Goal: Task Accomplishment & Management: Manage account settings

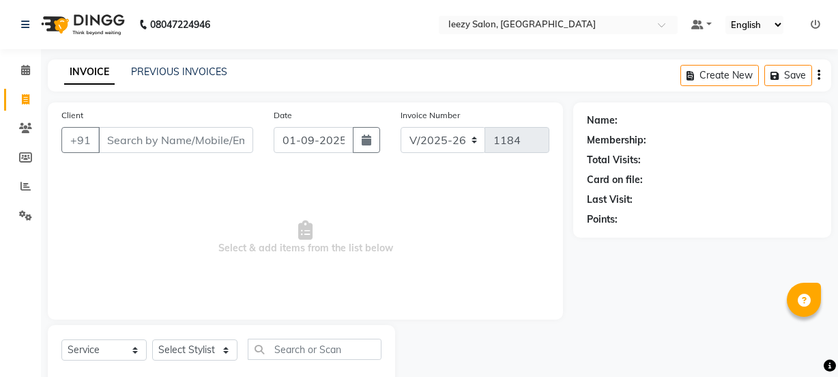
select select "5982"
select select "service"
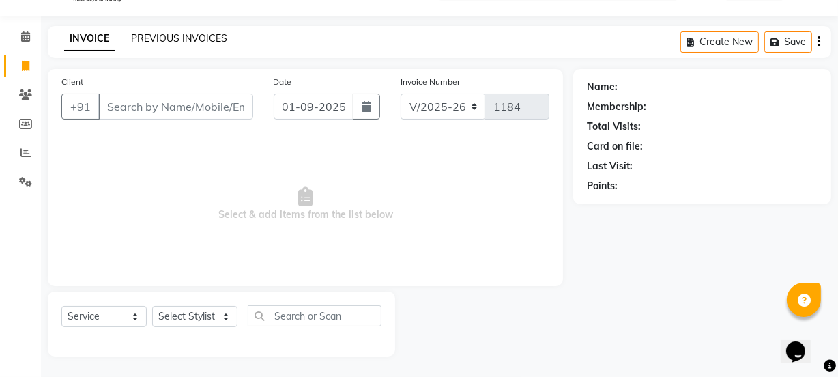
click at [173, 35] on link "PREVIOUS INVOICES" at bounding box center [179, 38] width 96 height 12
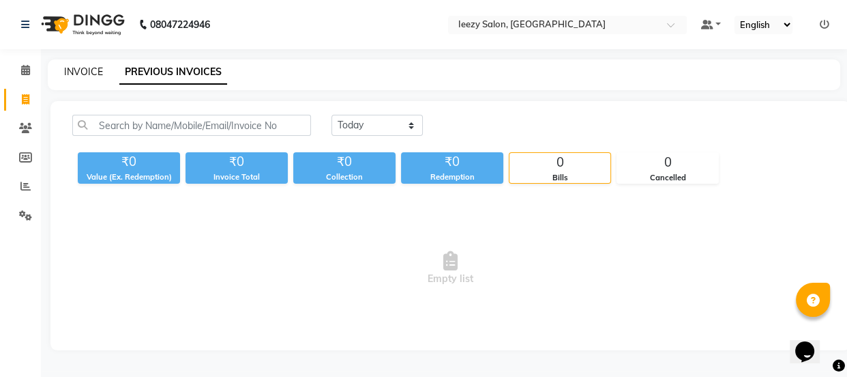
click at [95, 70] on link "INVOICE" at bounding box center [83, 71] width 39 height 12
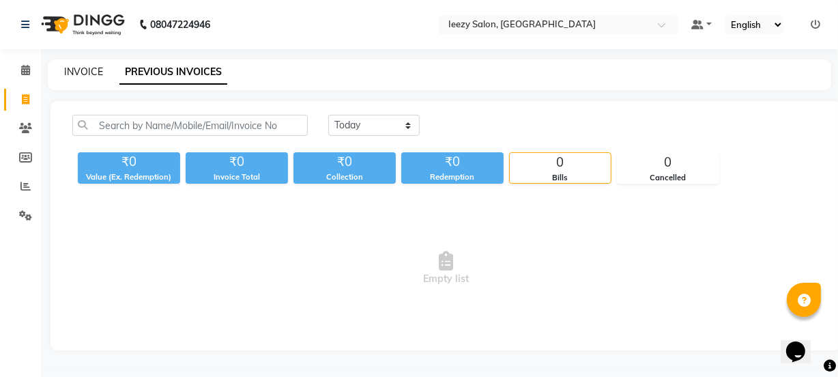
select select "5982"
select select "service"
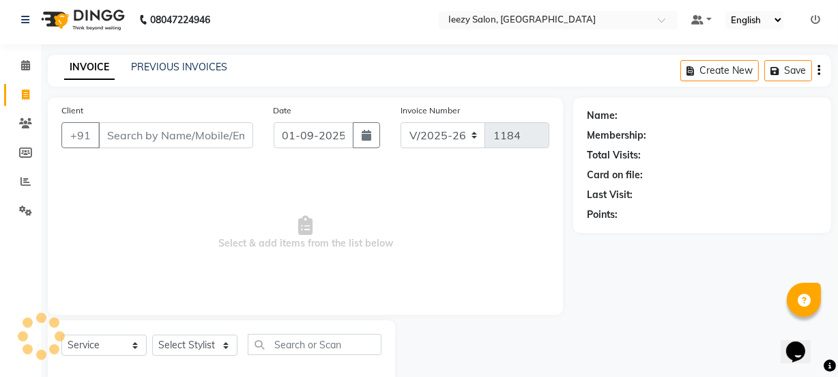
scroll to position [34, 0]
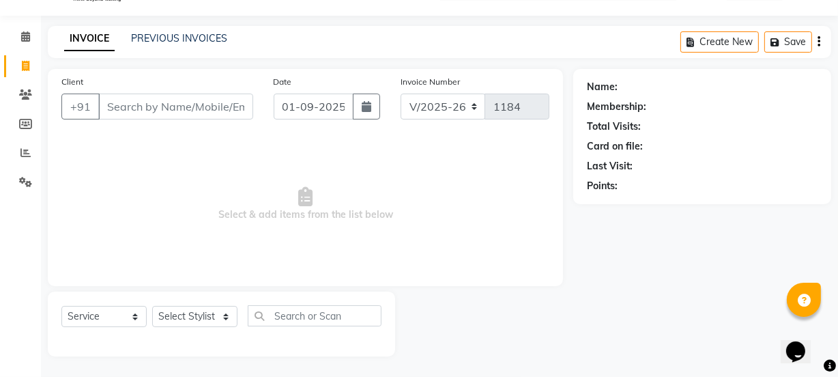
click at [127, 109] on input "Client" at bounding box center [175, 106] width 155 height 26
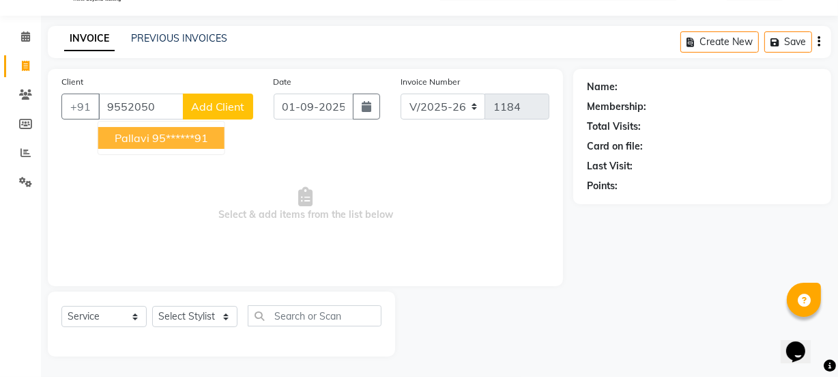
click at [142, 143] on span "pallavi" at bounding box center [132, 138] width 35 height 14
type input "95******91"
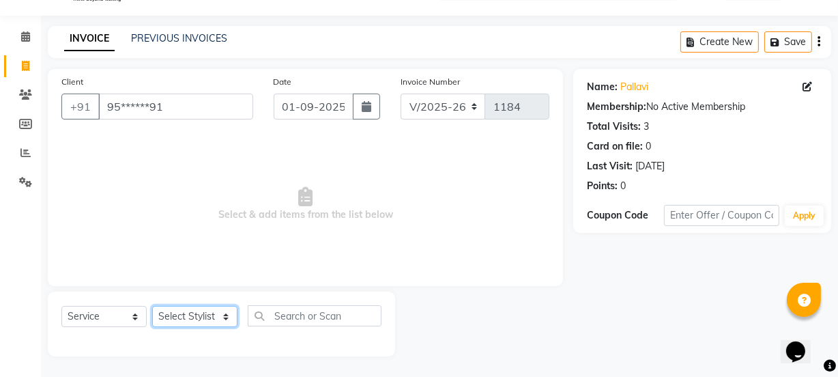
click at [224, 312] on select "Select Stylist Archana Mgr IEEZY -Owner Komal MS AARTI Ms Shraddha Pushpa Styli…" at bounding box center [194, 316] width 85 height 21
select select "88068"
click at [152, 306] on select "Select Stylist Archana Mgr IEEZY -Owner Komal MS AARTI Ms Shraddha Pushpa Styli…" at bounding box center [194, 316] width 85 height 21
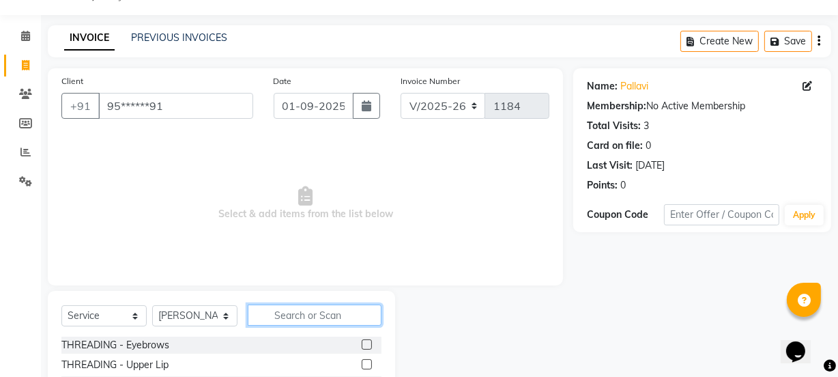
click at [297, 317] on input "text" at bounding box center [315, 314] width 134 height 21
click at [296, 314] on input "text" at bounding box center [315, 314] width 134 height 21
type input "clean"
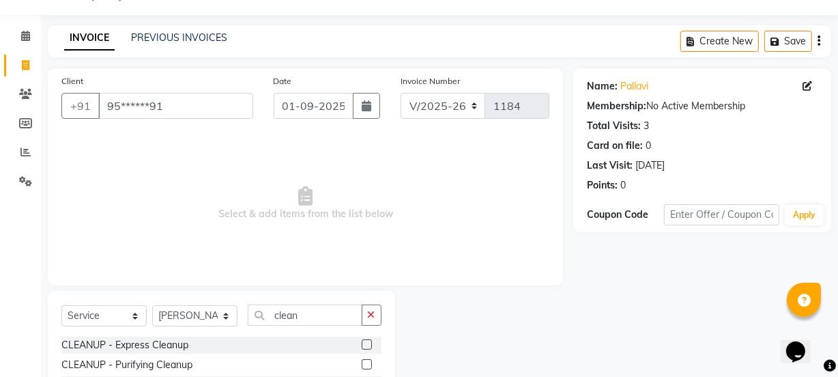
click at [369, 346] on label at bounding box center [367, 344] width 10 height 10
click at [369, 346] on input "checkbox" at bounding box center [366, 344] width 9 height 9
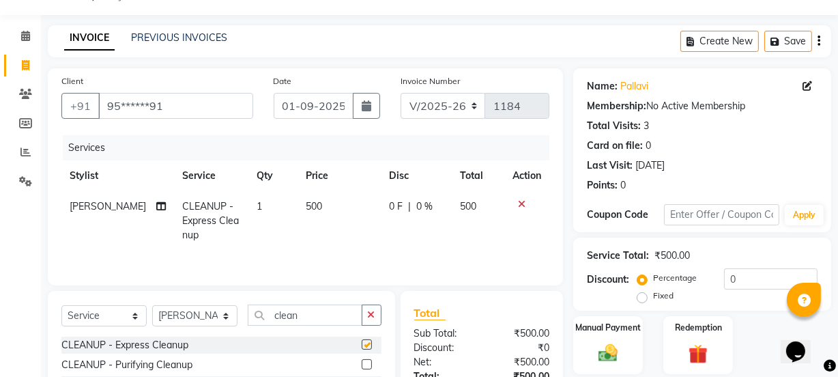
checkbox input "false"
click at [308, 310] on input "clean" at bounding box center [305, 314] width 115 height 21
type input "c"
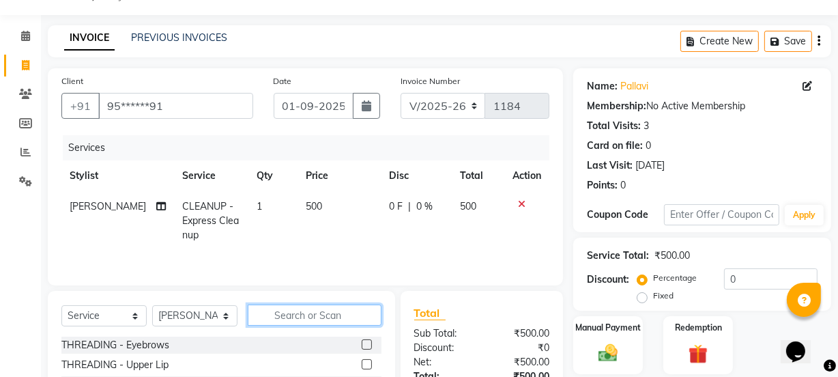
click at [276, 322] on input "text" at bounding box center [315, 314] width 134 height 21
click at [287, 312] on input "text" at bounding box center [315, 314] width 134 height 21
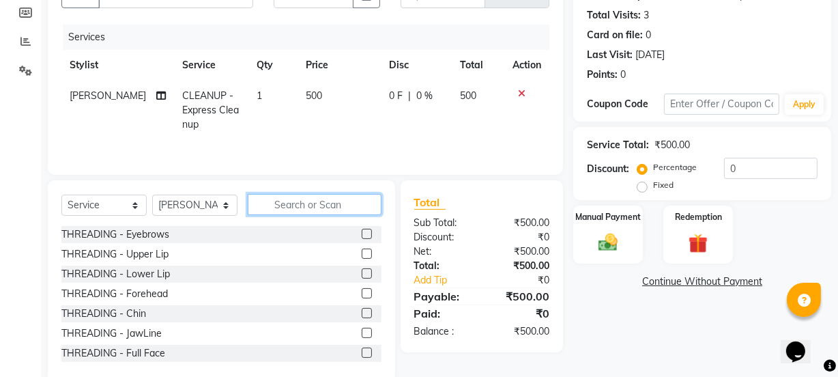
scroll to position [158, 0]
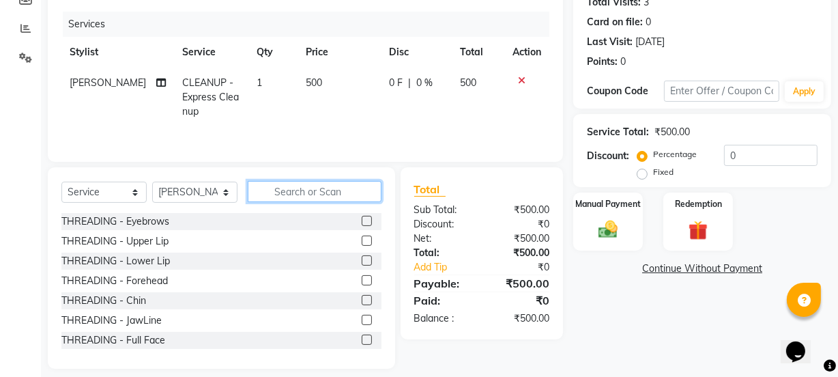
click at [261, 196] on input "text" at bounding box center [315, 191] width 134 height 21
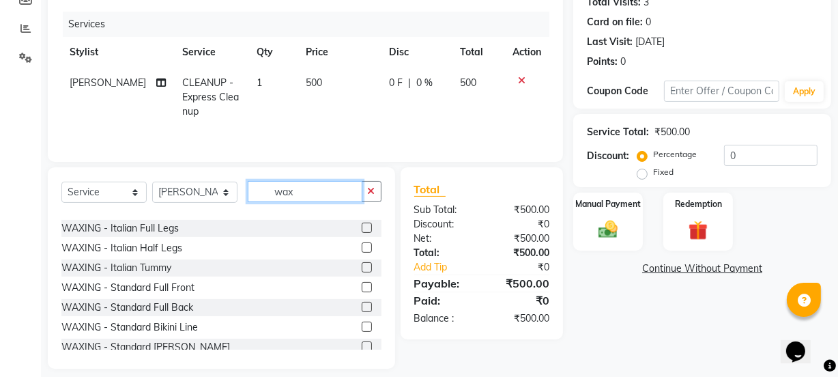
scroll to position [372, 0]
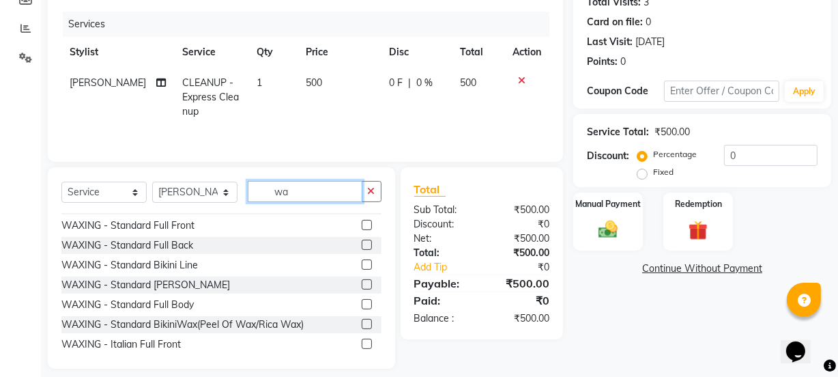
type input "w"
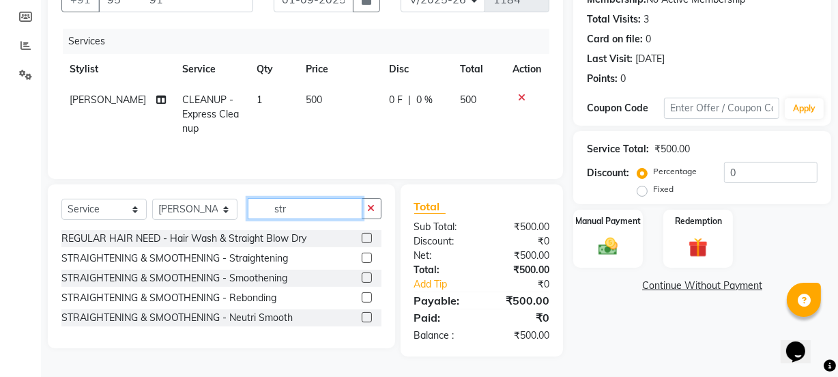
scroll to position [0, 0]
type input "str"
click at [366, 259] on label at bounding box center [367, 257] width 10 height 10
click at [366, 259] on input "checkbox" at bounding box center [366, 258] width 9 height 9
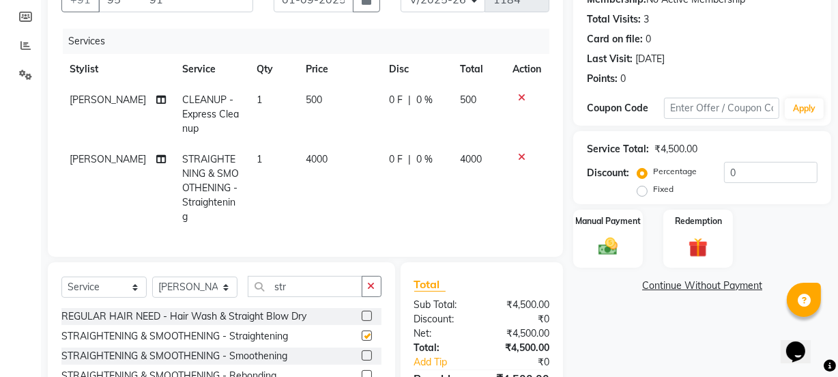
checkbox input "false"
click at [524, 153] on icon at bounding box center [522, 157] width 8 height 10
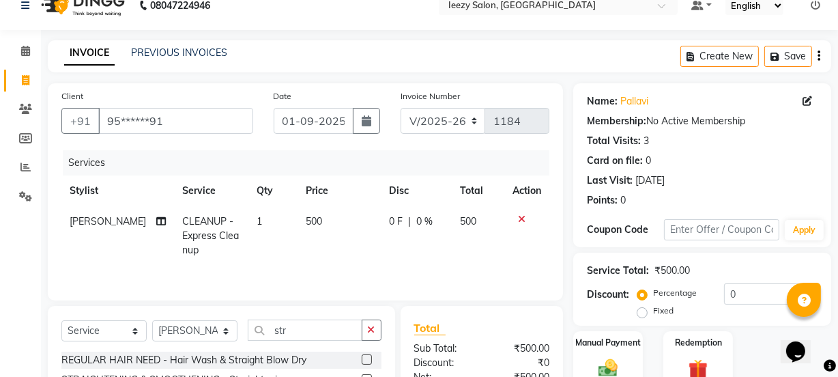
scroll to position [16, 0]
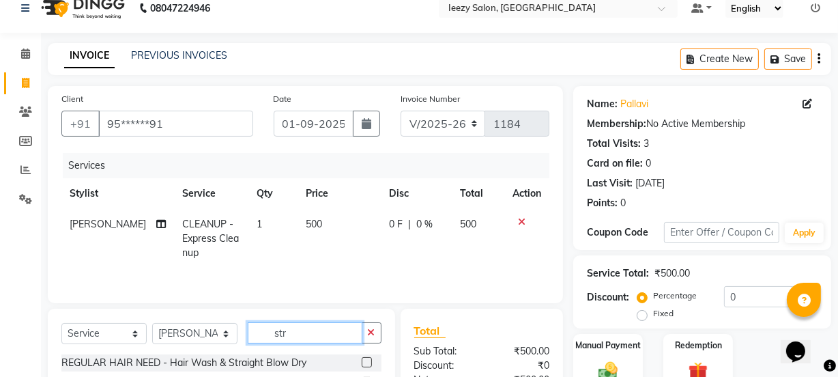
click at [322, 332] on input "str" at bounding box center [305, 332] width 115 height 21
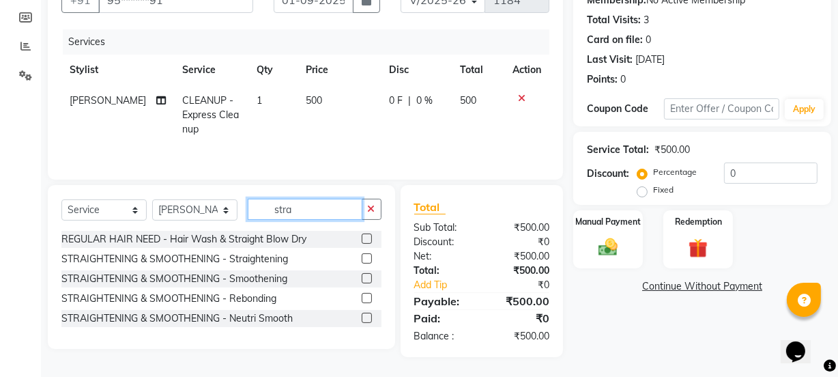
scroll to position [141, 0]
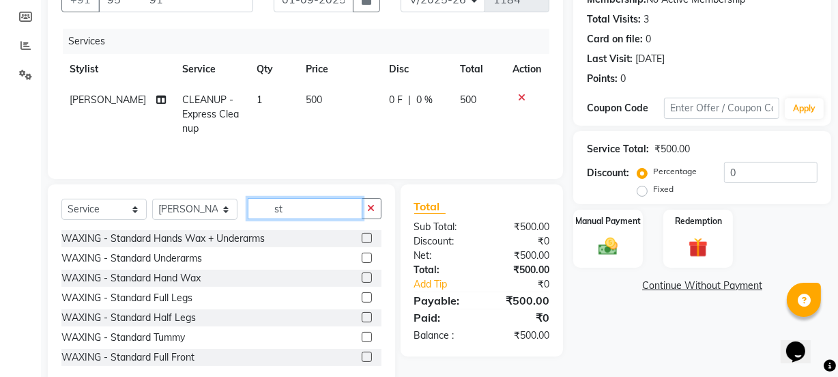
type input "s"
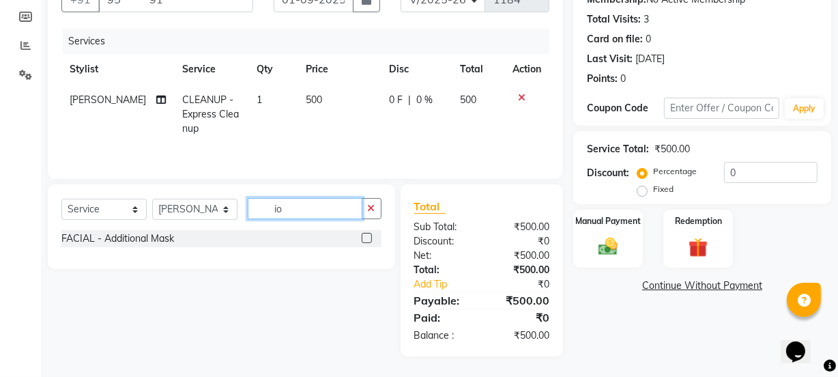
type input "i"
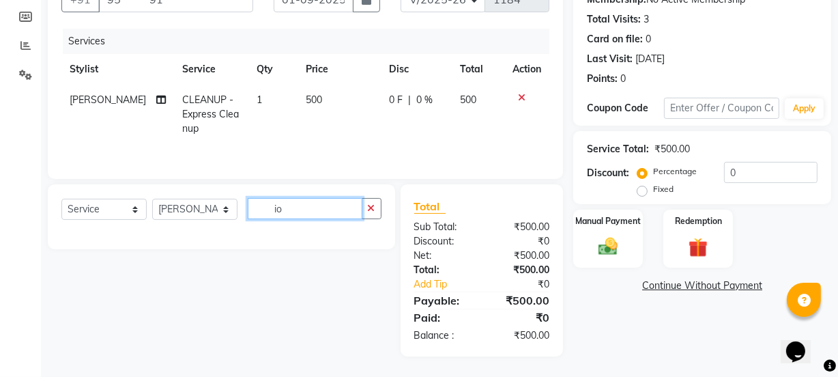
type input "i"
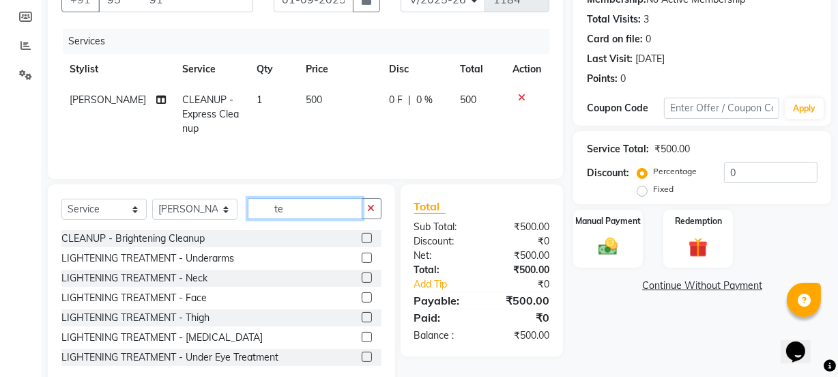
type input "t"
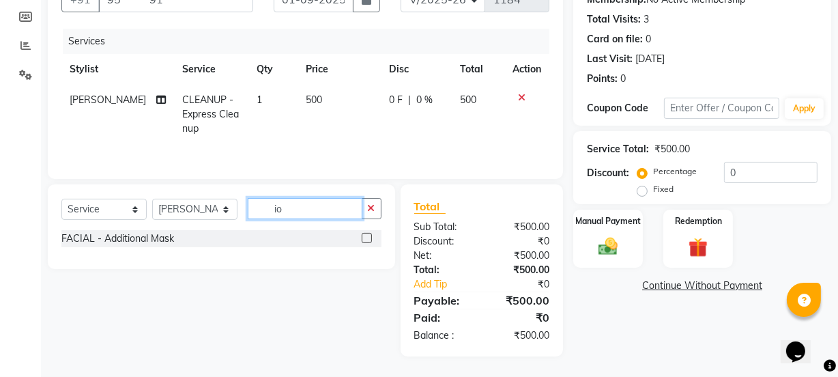
type input "i"
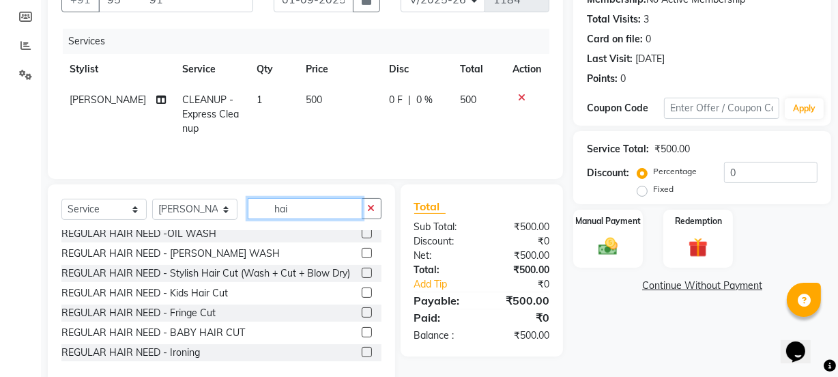
scroll to position [186, 0]
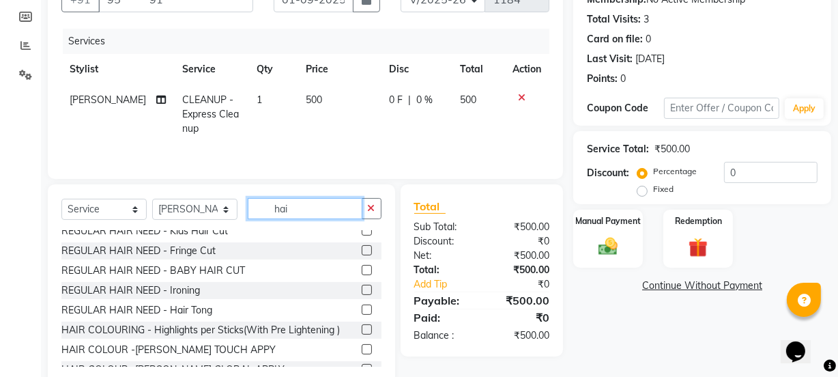
type input "hai"
click at [362, 295] on label at bounding box center [367, 289] width 10 height 10
click at [362, 295] on input "checkbox" at bounding box center [366, 290] width 9 height 9
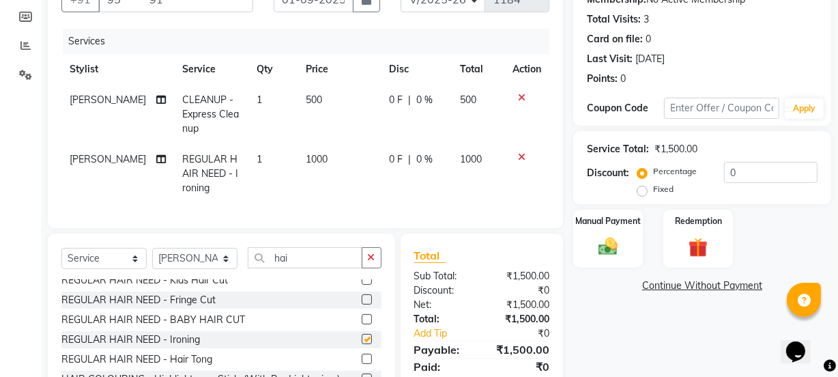
checkbox input "false"
click at [316, 160] on td "1000" at bounding box center [339, 173] width 84 height 59
select select "88068"
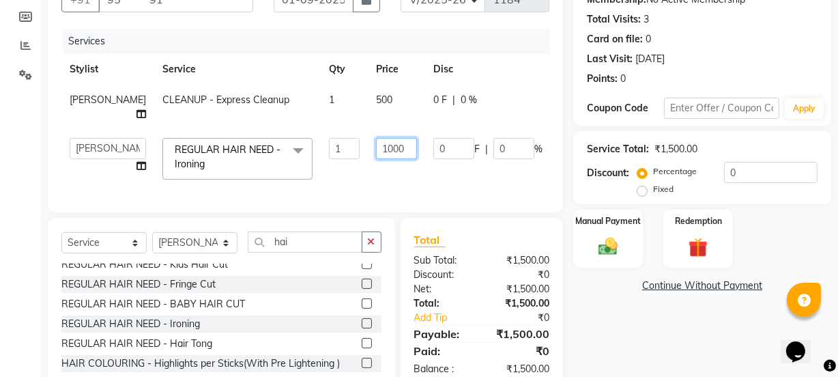
click at [376, 149] on input "1000" at bounding box center [396, 148] width 41 height 21
click at [222, 253] on div "Select Service Product Membership Package Voucher Prepaid Gift Card Select Styl…" at bounding box center [221, 318] width 347 height 201
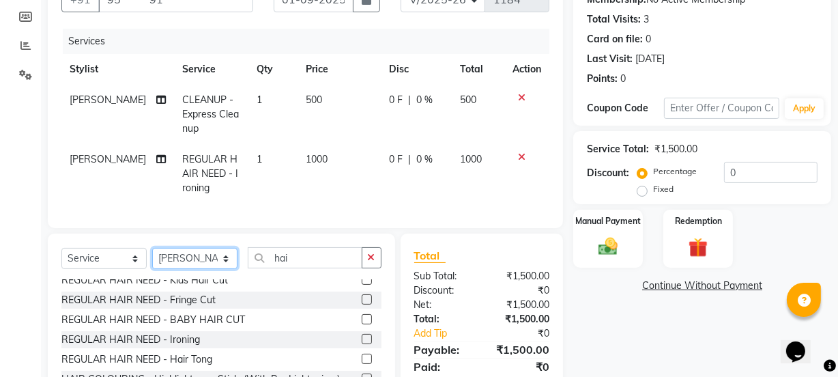
select select "89937"
click at [152, 257] on select "Select Stylist Archana Mgr IEEZY -Owner Komal MS AARTI Ms Shraddha Pushpa Styli…" at bounding box center [194, 258] width 85 height 21
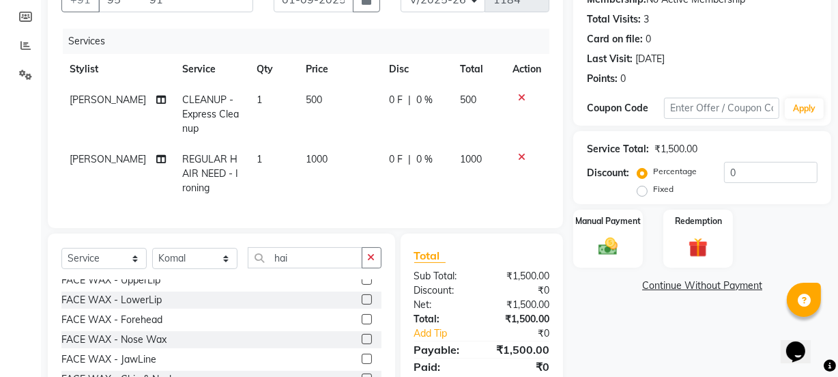
click at [307, 156] on span "1000" at bounding box center [317, 159] width 22 height 12
select select "88068"
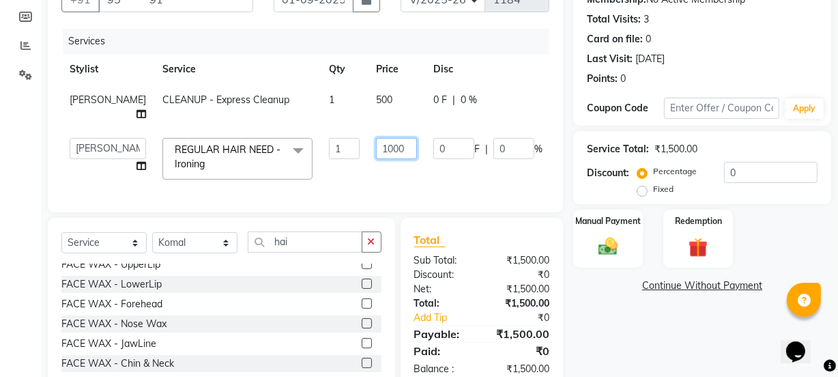
click at [376, 147] on input "1000" at bounding box center [396, 148] width 41 height 21
click at [376, 146] on input "1000" at bounding box center [396, 148] width 41 height 21
type input "800"
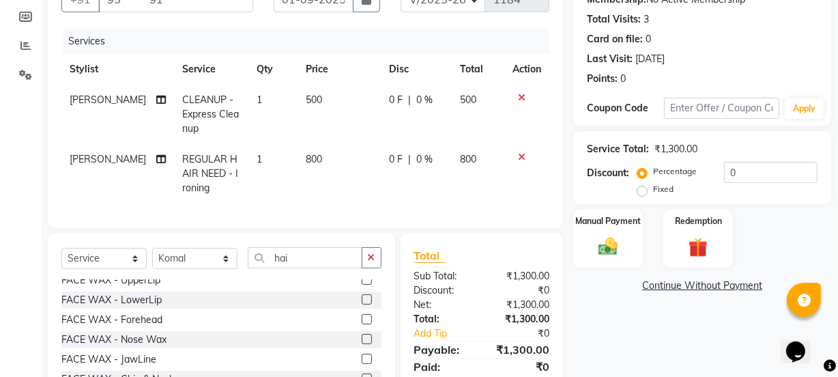
click at [377, 170] on tr "Pushpa REGULAR HAIR NEED - Ironing 1 800 0 F | 0 % 800" at bounding box center [305, 173] width 488 height 59
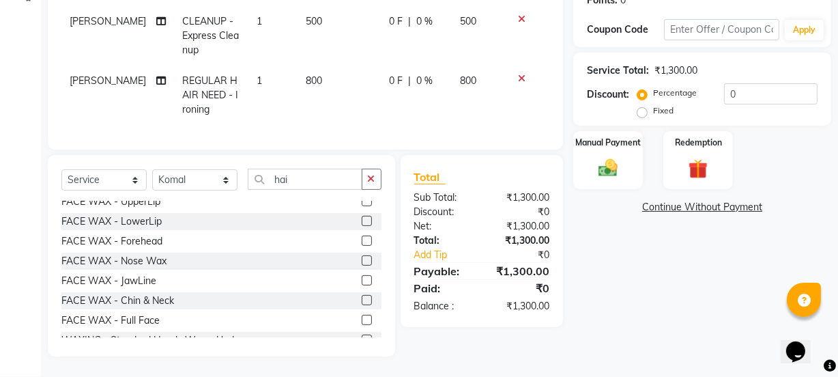
scroll to position [229, 0]
click at [599, 171] on div "Manual Payment" at bounding box center [608, 160] width 72 height 61
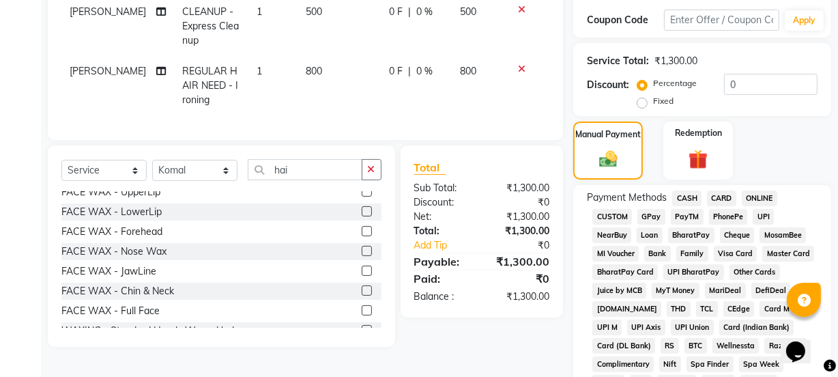
click at [646, 217] on span "GPay" at bounding box center [651, 217] width 28 height 16
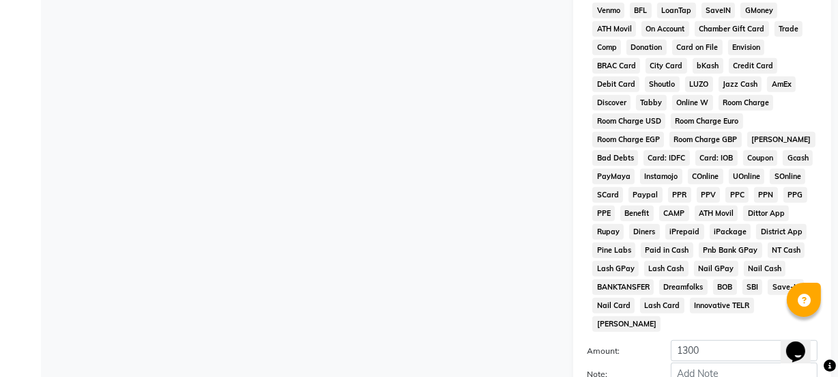
scroll to position [717, 0]
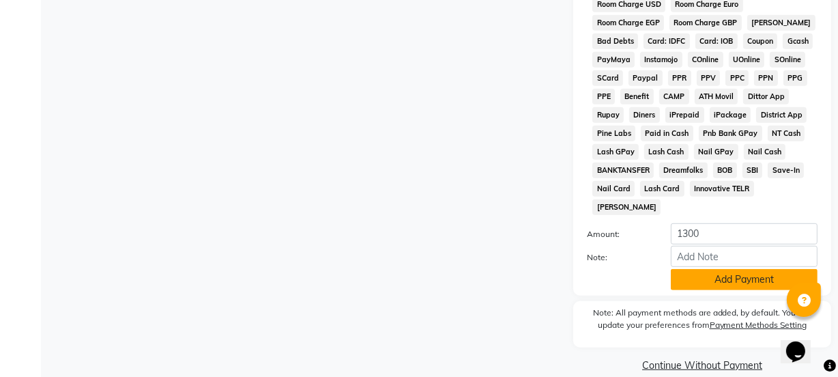
click at [724, 269] on button "Add Payment" at bounding box center [744, 279] width 147 height 21
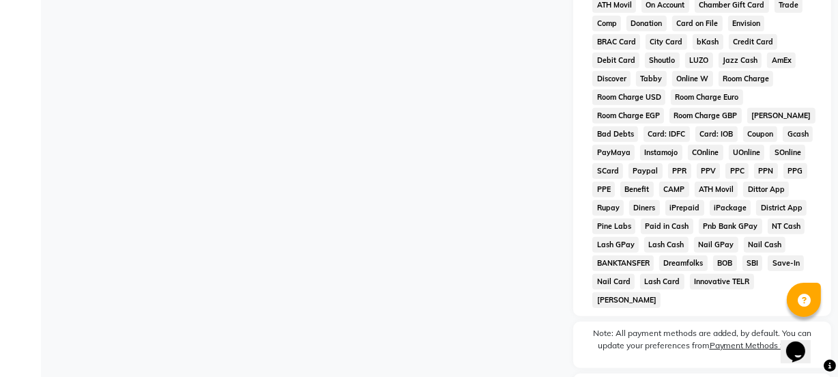
scroll to position [722, 0]
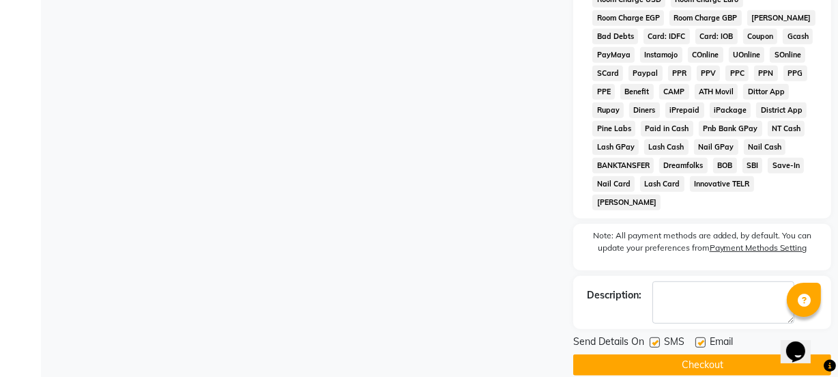
click at [652, 337] on label at bounding box center [654, 342] width 10 height 10
click at [652, 338] on input "checkbox" at bounding box center [653, 342] width 9 height 9
checkbox input "false"
click at [699, 337] on label at bounding box center [700, 342] width 10 height 10
click at [699, 338] on input "checkbox" at bounding box center [699, 342] width 9 height 9
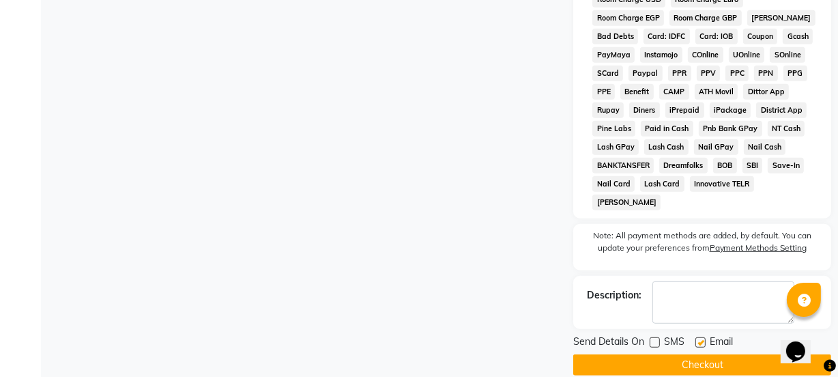
checkbox input "false"
click at [699, 354] on button "Checkout" at bounding box center [702, 364] width 258 height 21
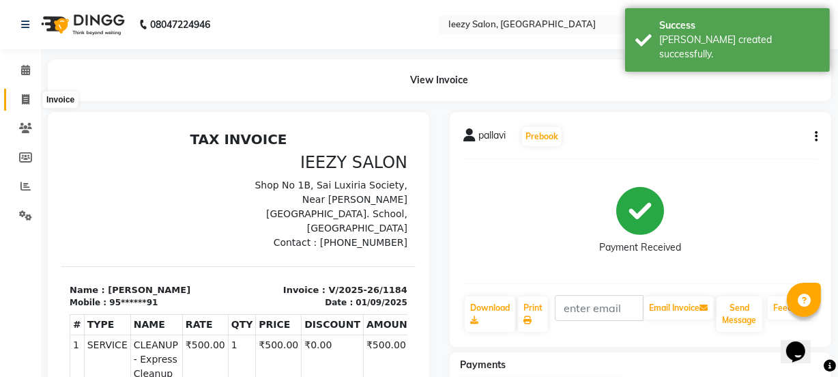
click at [27, 101] on icon at bounding box center [26, 99] width 8 height 10
select select "5982"
select select "service"
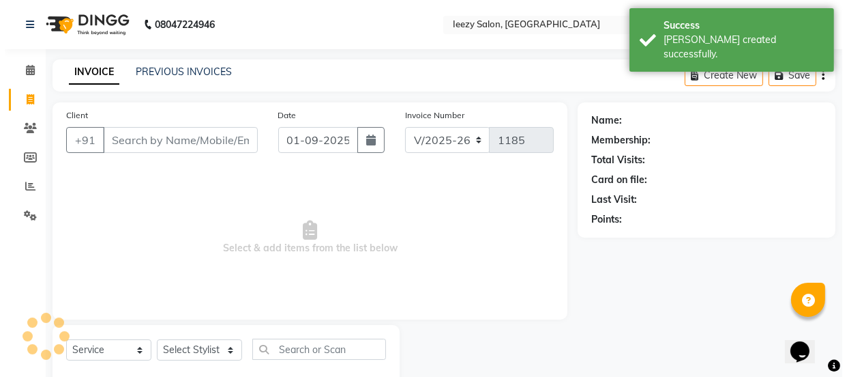
scroll to position [34, 0]
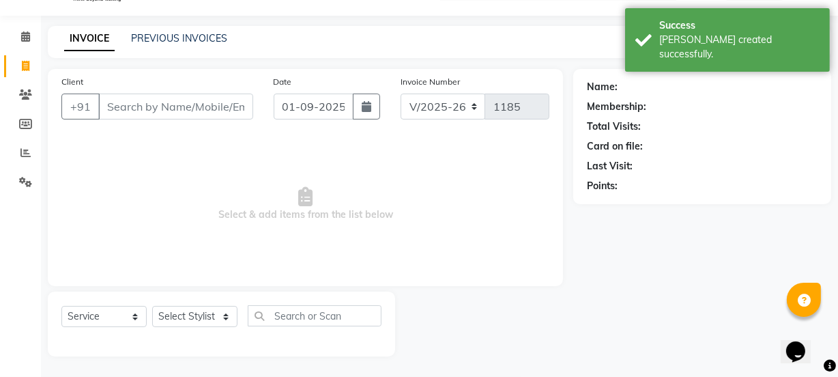
click at [126, 106] on input "Client" at bounding box center [175, 106] width 155 height 26
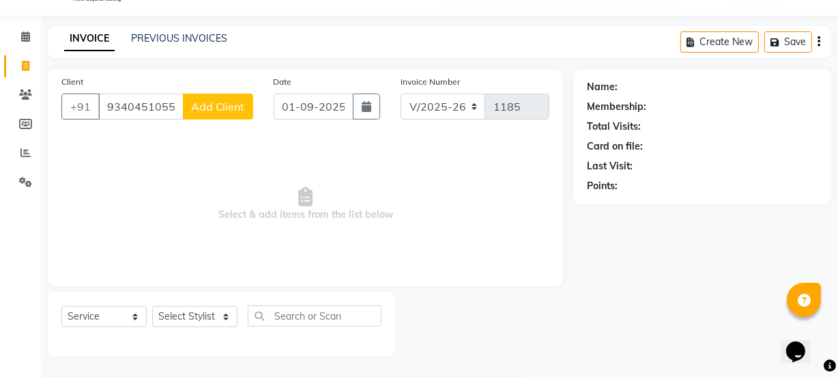
type input "9340451055"
click at [227, 115] on button "Add Client" at bounding box center [218, 106] width 70 height 26
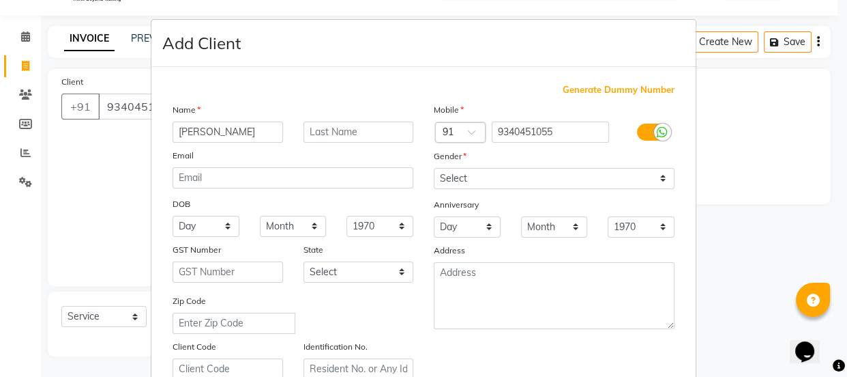
type input "[PERSON_NAME]"
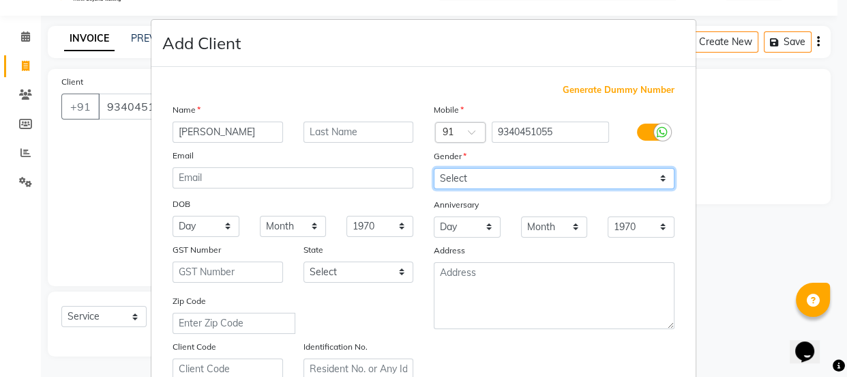
click at [657, 180] on select "Select Male Female Other Prefer Not To Say" at bounding box center [554, 178] width 241 height 21
select select "female"
click at [434, 168] on select "Select Male Female Other Prefer Not To Say" at bounding box center [554, 178] width 241 height 21
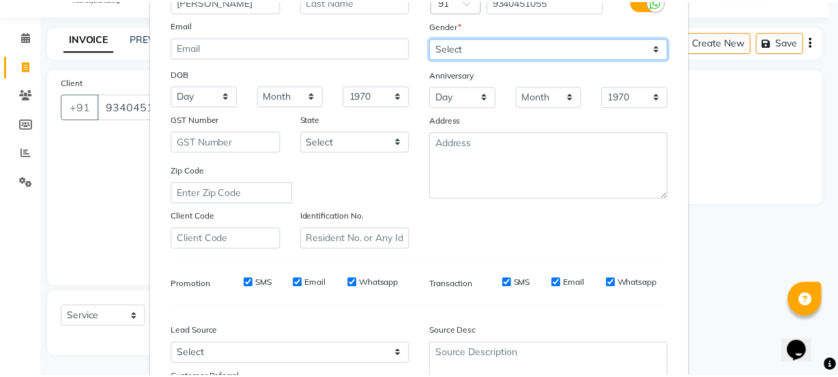
scroll to position [257, 0]
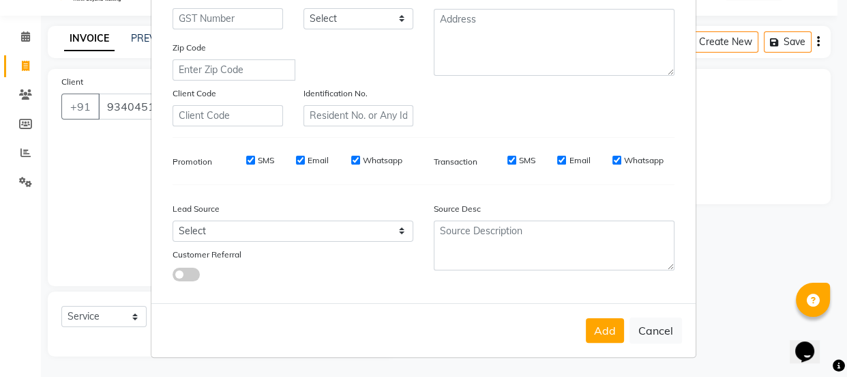
click at [247, 156] on input "SMS" at bounding box center [250, 160] width 9 height 9
checkbox input "false"
click at [297, 158] on input "Email" at bounding box center [300, 160] width 9 height 9
checkbox input "false"
click at [363, 156] on label "Whatsapp" at bounding box center [383, 160] width 40 height 12
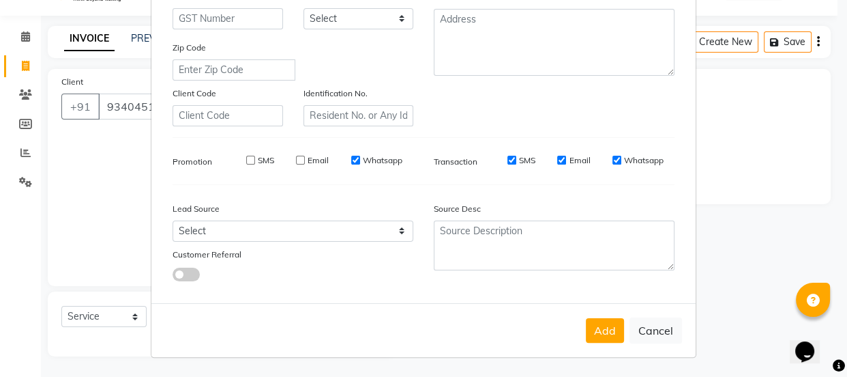
click at [357, 156] on input "Whatsapp" at bounding box center [355, 160] width 9 height 9
checkbox input "false"
click at [508, 157] on input "SMS" at bounding box center [512, 160] width 9 height 9
checkbox input "false"
click at [559, 156] on input "Email" at bounding box center [561, 160] width 9 height 9
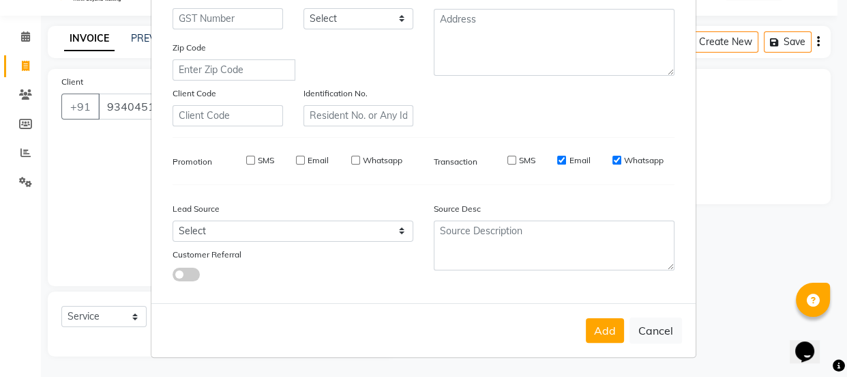
checkbox input "false"
click at [613, 158] on input "Whatsapp" at bounding box center [617, 160] width 9 height 9
checkbox input "false"
click at [616, 327] on button "Add" at bounding box center [605, 330] width 38 height 25
type input "93******55"
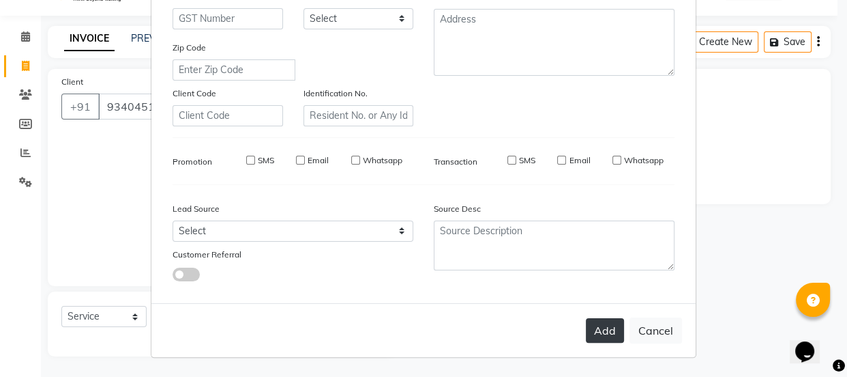
select select
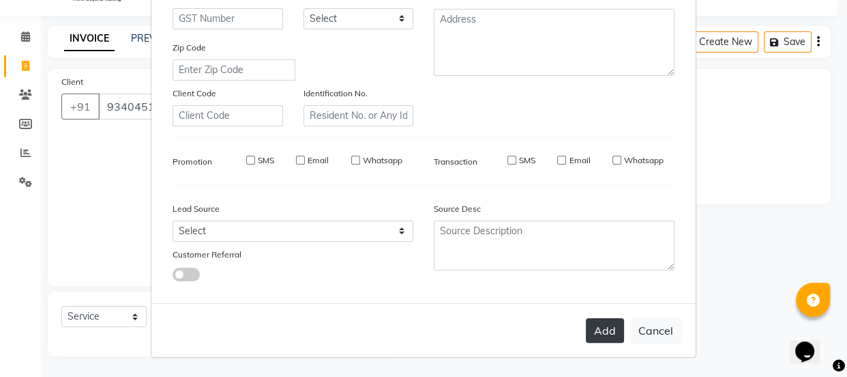
select select
checkbox input "false"
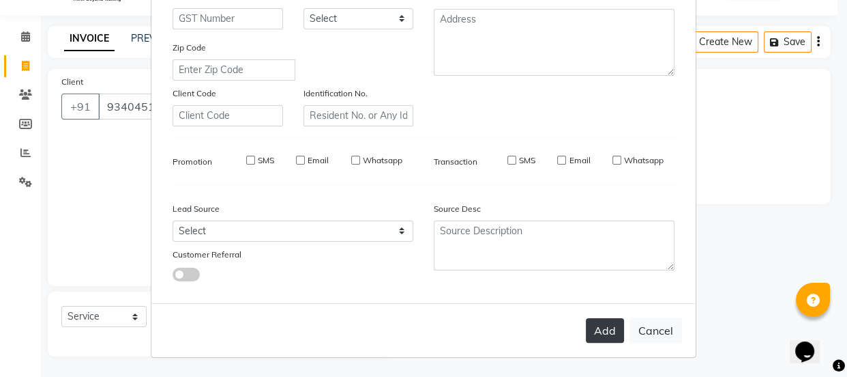
checkbox input "false"
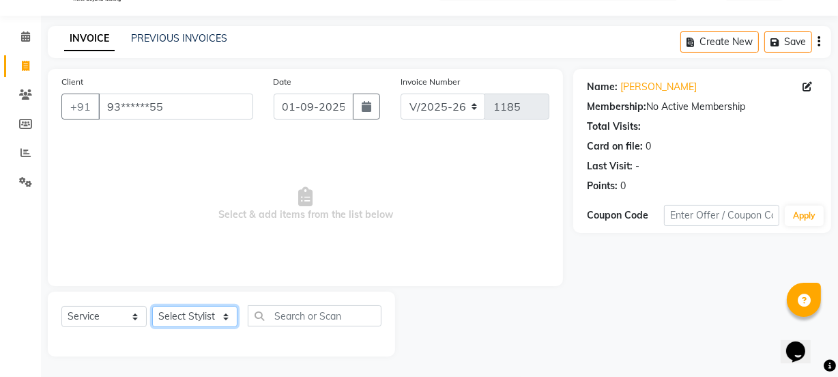
click at [227, 320] on select "Select Stylist Archana Mgr IEEZY -Owner Komal MS AARTI Ms Shraddha Pushpa Styli…" at bounding box center [194, 316] width 85 height 21
select select "88068"
click at [152, 306] on select "Select Stylist Archana Mgr IEEZY -Owner Komal MS AARTI Ms Shraddha Pushpa Styli…" at bounding box center [194, 316] width 85 height 21
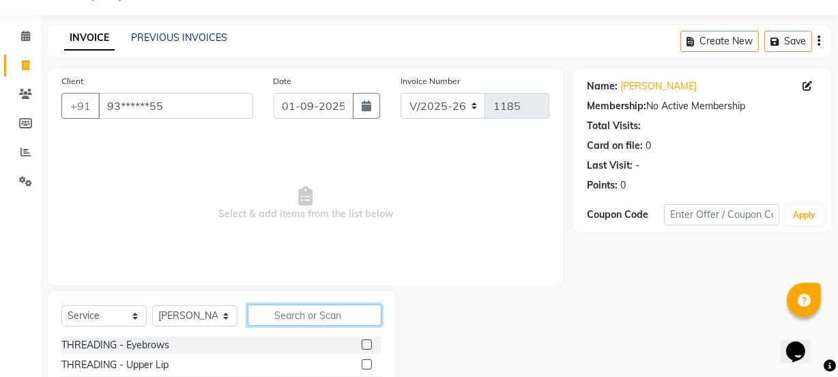
click at [308, 314] on input "text" at bounding box center [315, 314] width 134 height 21
click at [362, 346] on label at bounding box center [367, 344] width 10 height 10
click at [362, 346] on input "checkbox" at bounding box center [366, 344] width 9 height 9
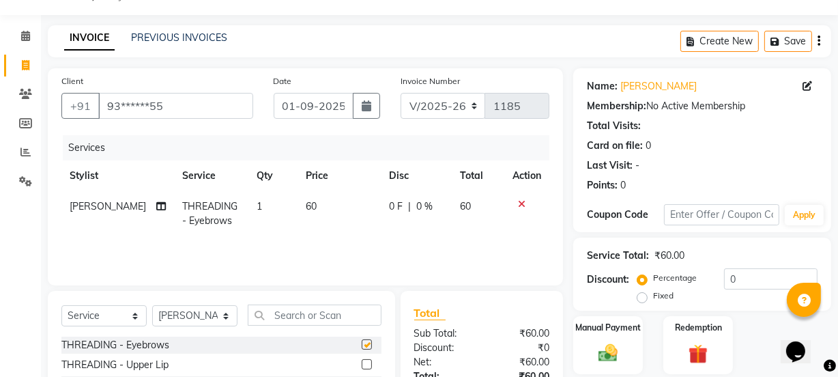
checkbox input "false"
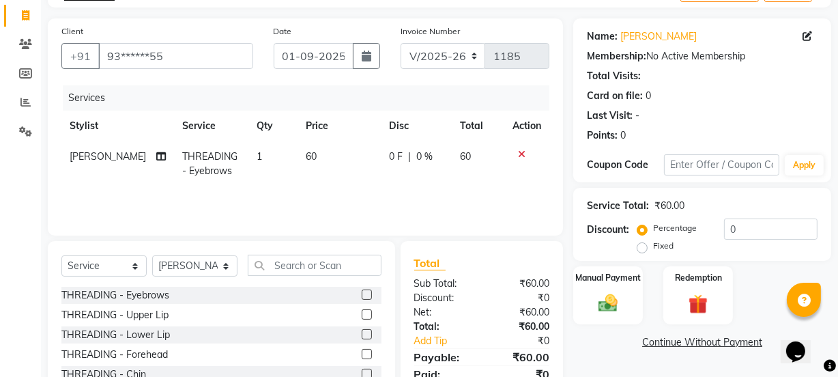
scroll to position [171, 0]
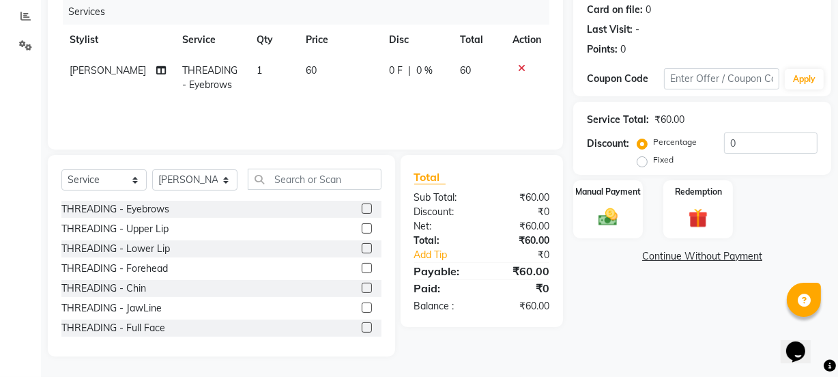
click at [362, 268] on label at bounding box center [367, 268] width 10 height 10
click at [362, 268] on input "checkbox" at bounding box center [366, 268] width 9 height 9
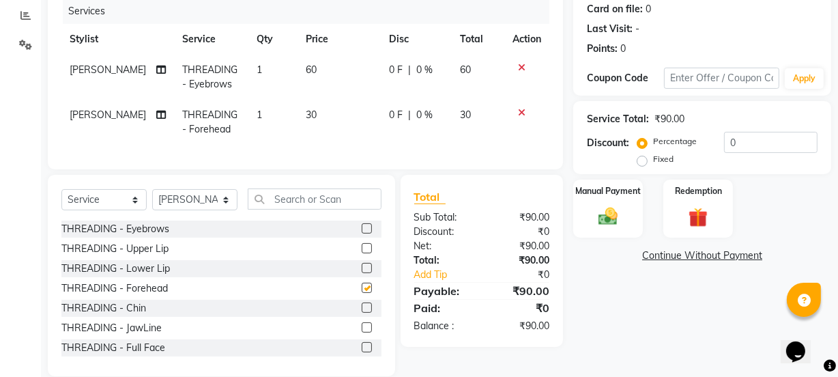
checkbox input "false"
click at [362, 233] on label at bounding box center [367, 228] width 10 height 10
click at [362, 233] on input "checkbox" at bounding box center [366, 228] width 9 height 9
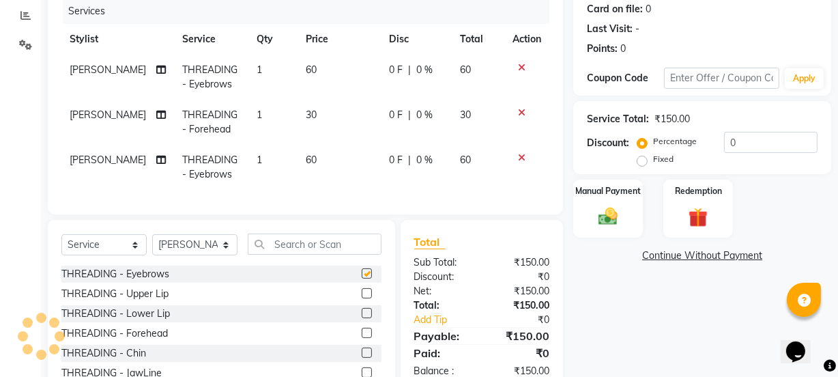
checkbox input "false"
click at [619, 232] on div "Manual Payment" at bounding box center [608, 208] width 72 height 61
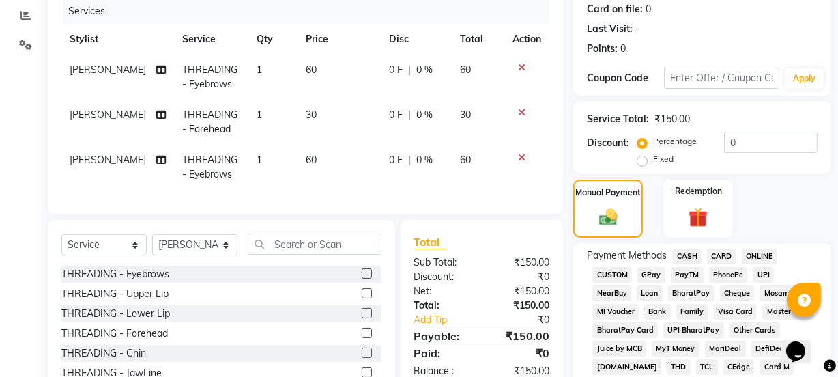
click at [653, 274] on span "GPay" at bounding box center [651, 275] width 28 height 16
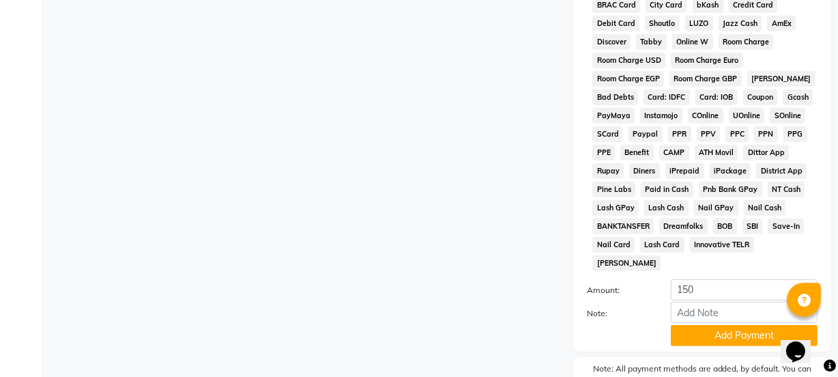
scroll to position [717, 0]
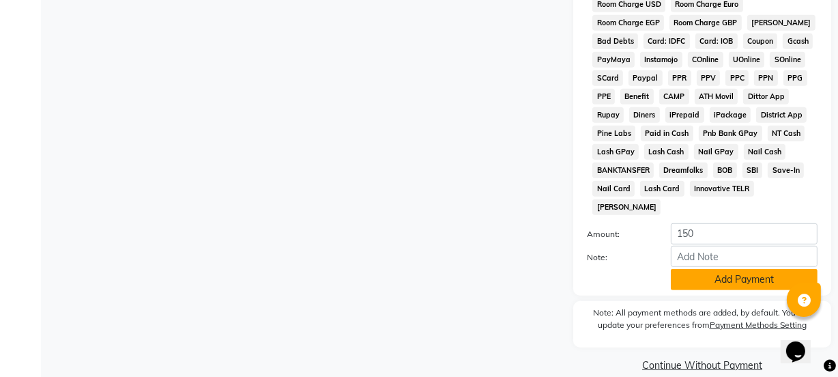
click at [689, 269] on button "Add Payment" at bounding box center [744, 279] width 147 height 21
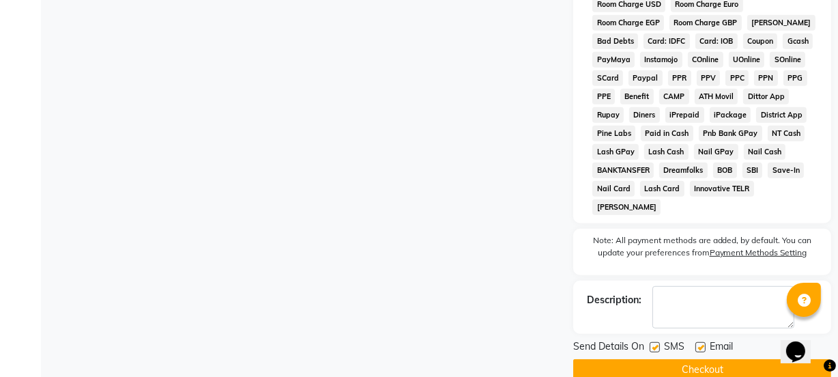
click at [655, 342] on label at bounding box center [654, 347] width 10 height 10
click at [655, 343] on input "checkbox" at bounding box center [653, 347] width 9 height 9
checkbox input "false"
click at [703, 342] on label at bounding box center [700, 347] width 10 height 10
click at [703, 343] on input "checkbox" at bounding box center [699, 347] width 9 height 9
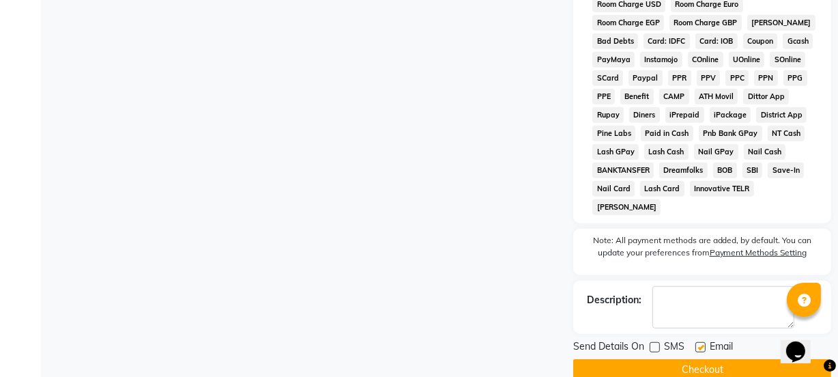
checkbox input "false"
click at [682, 359] on button "Checkout" at bounding box center [702, 369] width 258 height 21
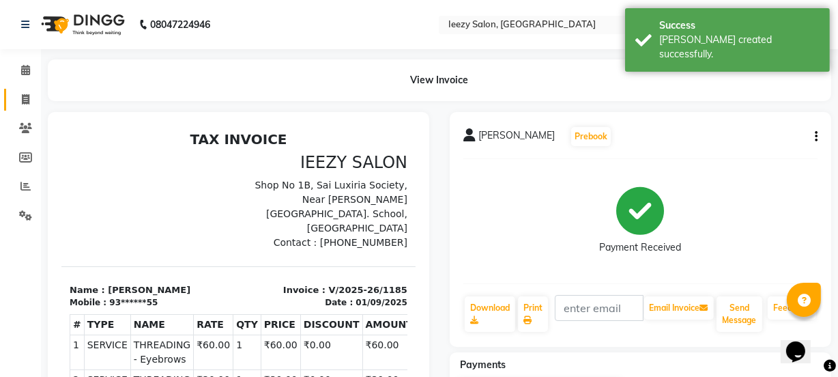
click at [29, 96] on span at bounding box center [26, 100] width 24 height 16
select select "service"
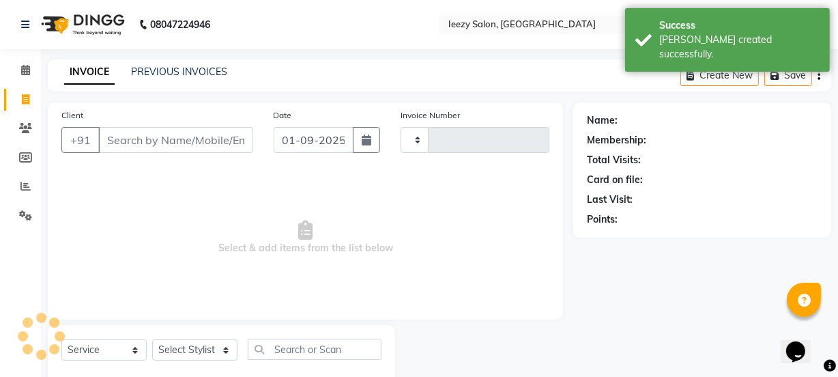
type input "1186"
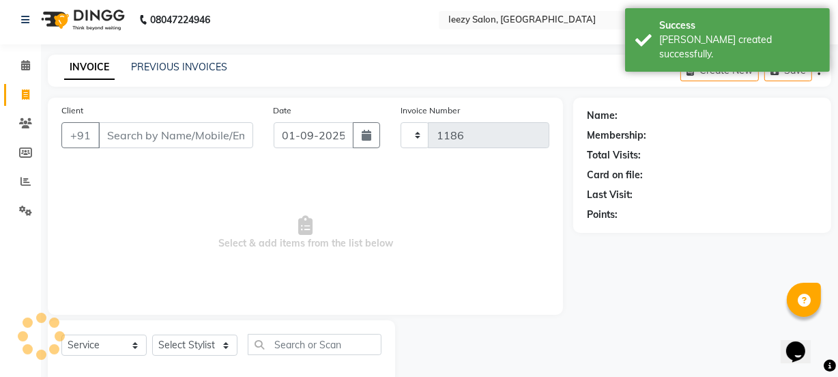
select select "5982"
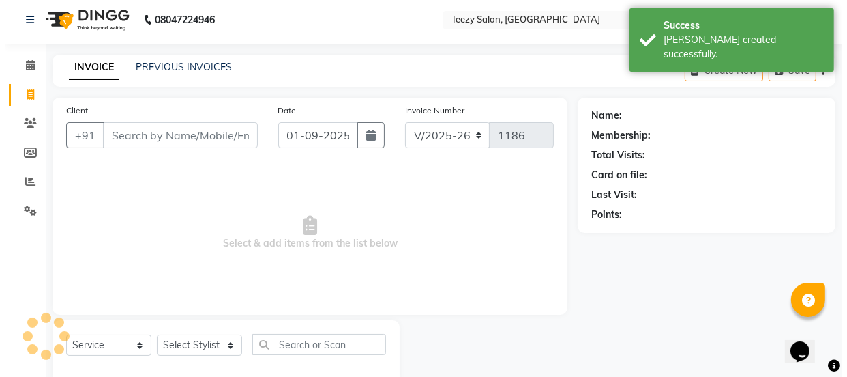
scroll to position [34, 0]
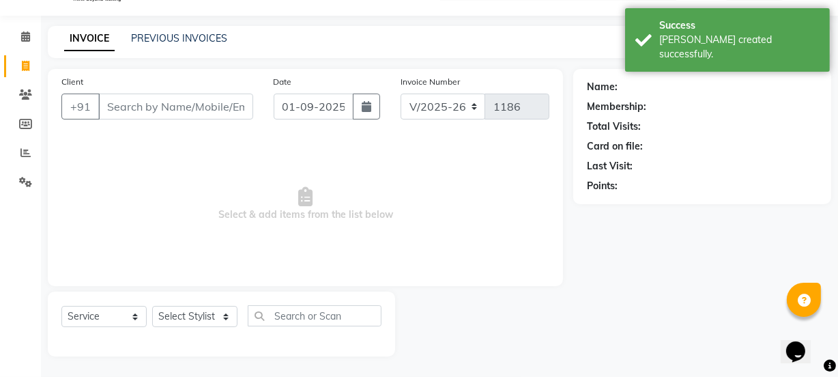
click at [140, 105] on input "Client" at bounding box center [175, 106] width 155 height 26
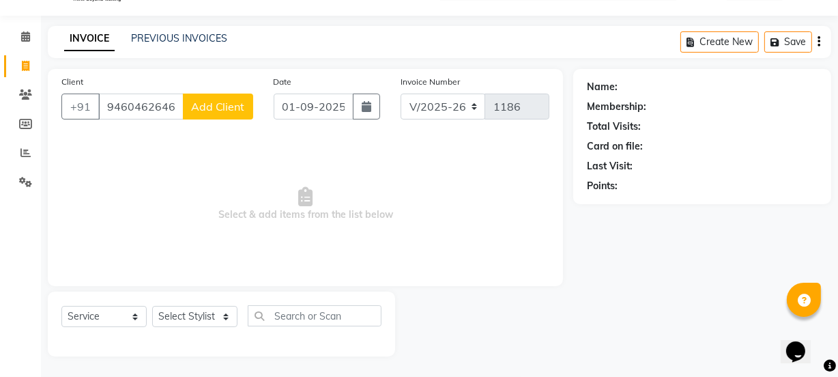
type input "9460462646"
click at [237, 114] on button "Add Client" at bounding box center [218, 106] width 70 height 26
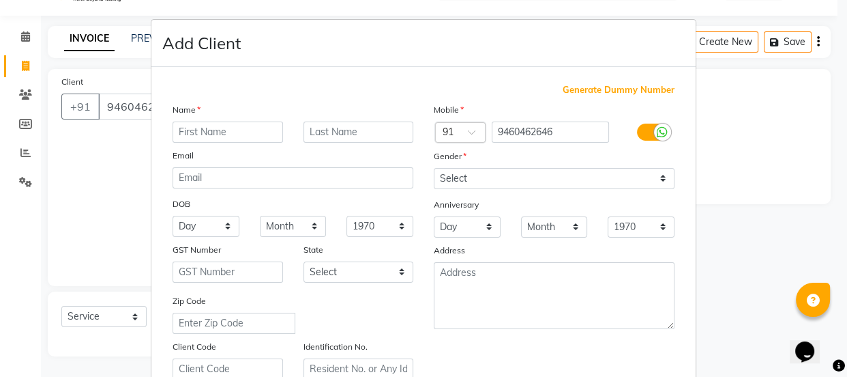
click at [231, 128] on input "text" at bounding box center [228, 131] width 111 height 21
type input "pooja"
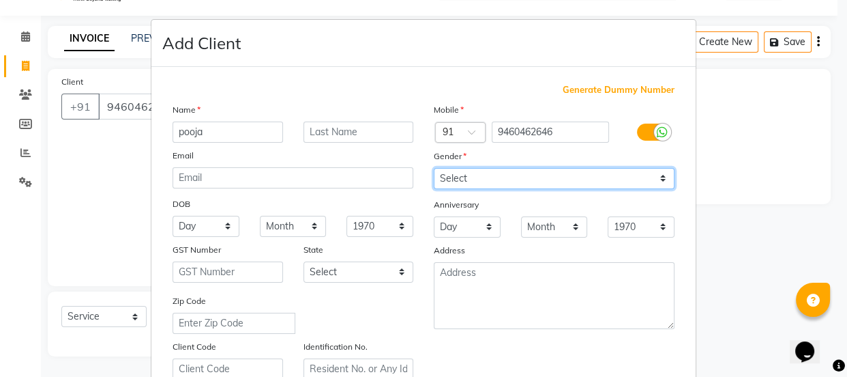
click at [658, 182] on select "Select Male Female Other Prefer Not To Say" at bounding box center [554, 178] width 241 height 21
select select "female"
click at [434, 168] on select "Select Male Female Other Prefer Not To Say" at bounding box center [554, 178] width 241 height 21
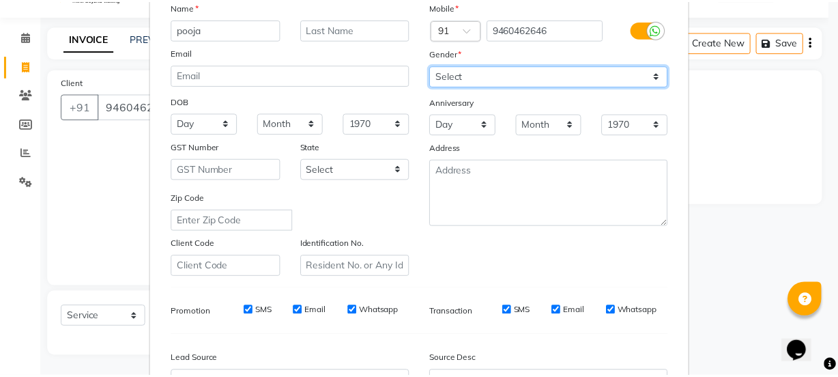
scroll to position [257, 0]
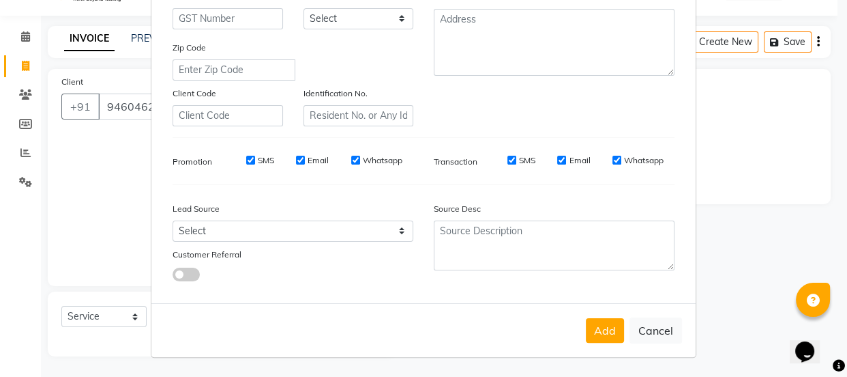
click at [240, 158] on div "SMS" at bounding box center [250, 160] width 47 height 12
click at [246, 156] on input "SMS" at bounding box center [250, 160] width 9 height 9
checkbox input "false"
click at [299, 158] on input "Email" at bounding box center [300, 160] width 9 height 9
checkbox input "false"
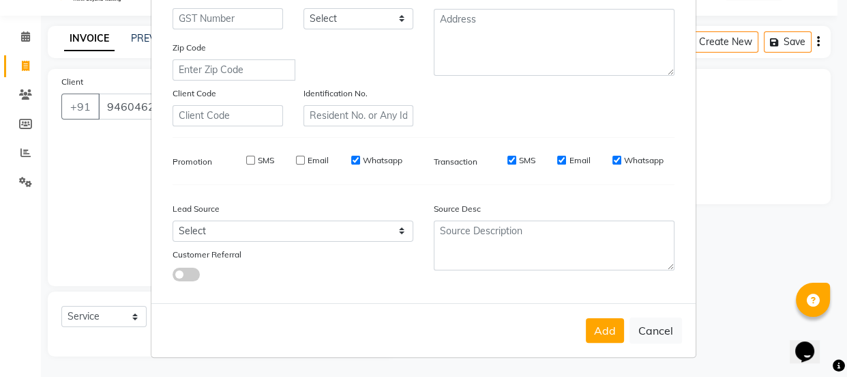
click at [351, 158] on input "Whatsapp" at bounding box center [355, 160] width 9 height 9
checkbox input "false"
click at [508, 162] on input "SMS" at bounding box center [512, 160] width 9 height 9
checkbox input "false"
click at [559, 159] on input "Email" at bounding box center [561, 160] width 9 height 9
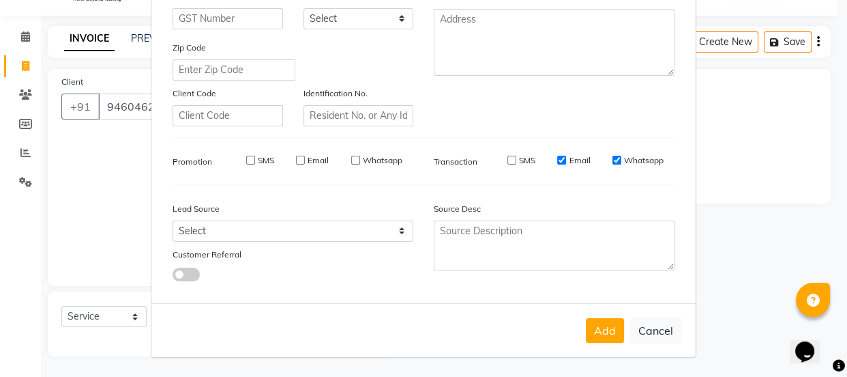
checkbox input "false"
click at [613, 160] on input "Whatsapp" at bounding box center [617, 160] width 9 height 9
checkbox input "false"
click at [587, 330] on button "Add" at bounding box center [605, 330] width 38 height 25
type input "94******46"
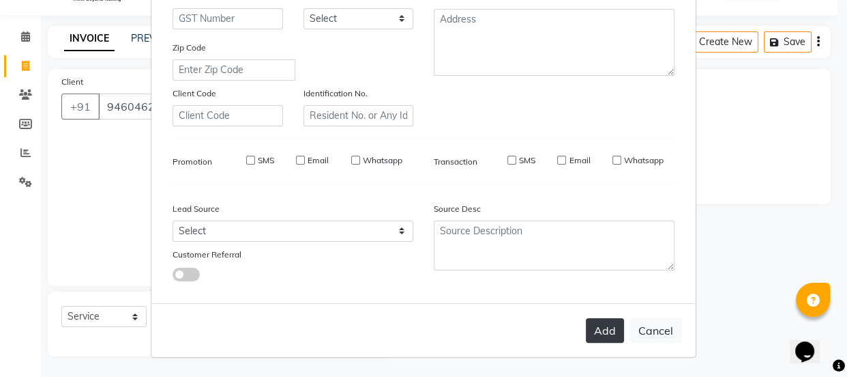
select select
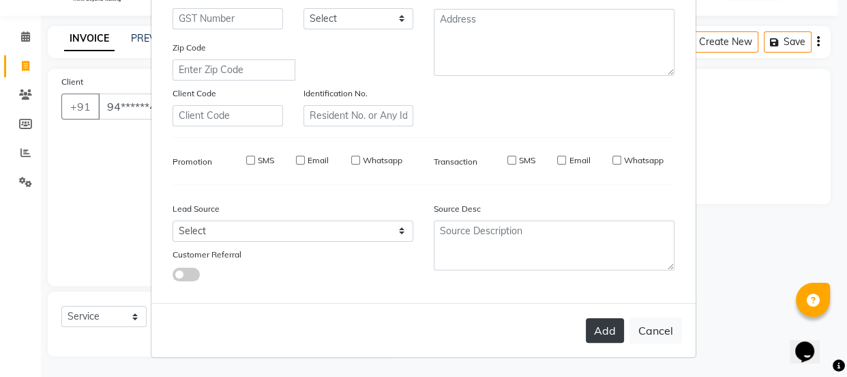
select select
checkbox input "false"
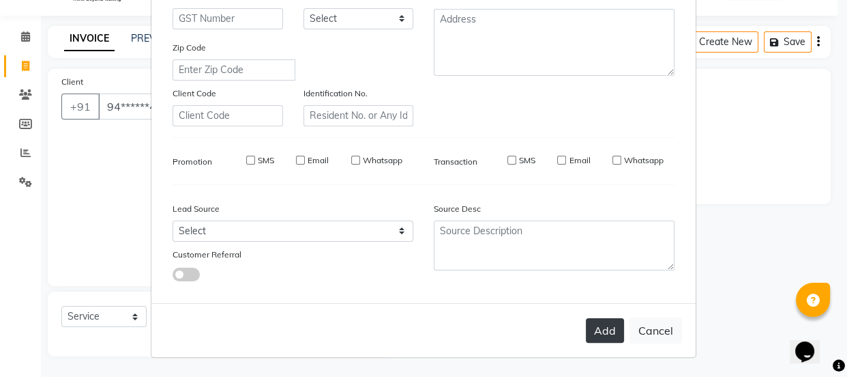
checkbox input "false"
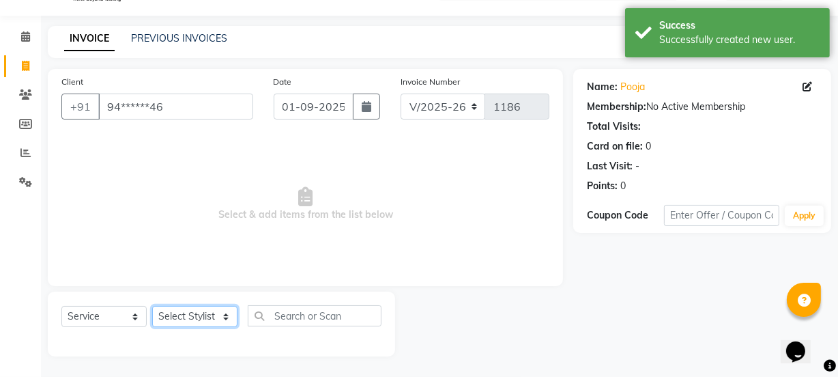
click at [228, 319] on select "Select Stylist Archana Mgr IEEZY -Owner Komal MS AARTI Ms Shraddha Pushpa Styli…" at bounding box center [194, 316] width 85 height 21
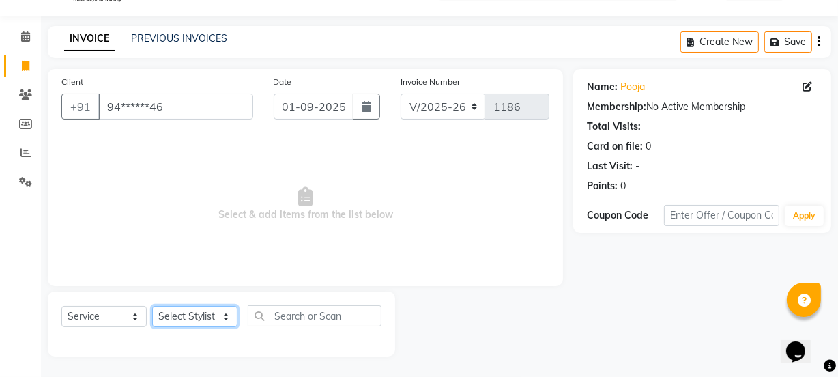
select select "89937"
click at [152, 306] on select "Select Stylist Archana Mgr IEEZY -Owner Komal MS AARTI Ms Shraddha Pushpa Styli…" at bounding box center [194, 316] width 85 height 21
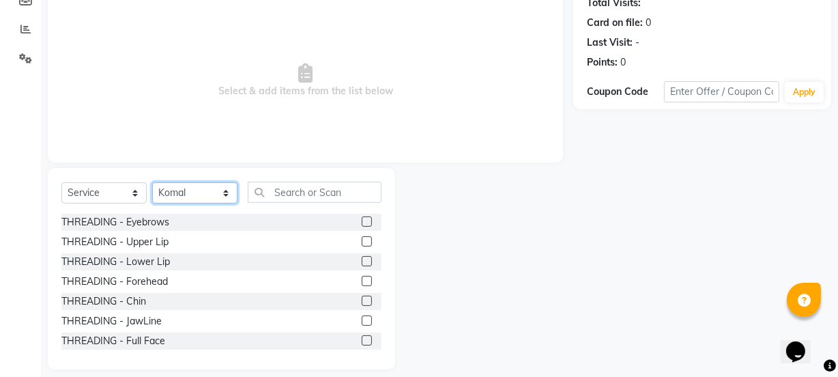
scroll to position [158, 0]
click at [362, 242] on label at bounding box center [367, 240] width 10 height 10
click at [362, 242] on input "checkbox" at bounding box center [366, 241] width 9 height 9
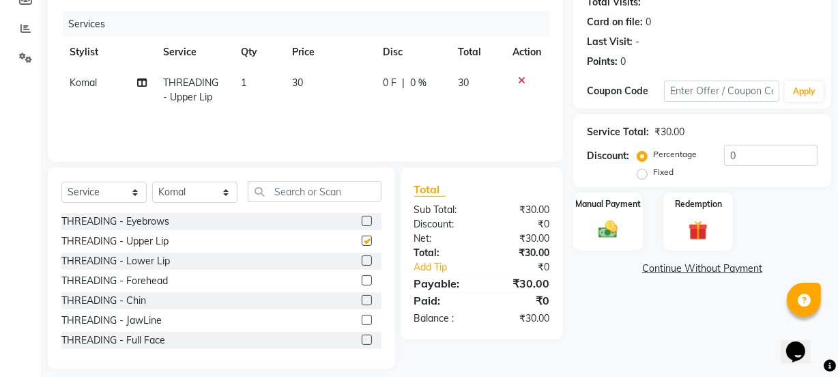
checkbox input "false"
click at [362, 255] on label at bounding box center [367, 260] width 10 height 10
click at [362, 257] on input "checkbox" at bounding box center [366, 261] width 9 height 9
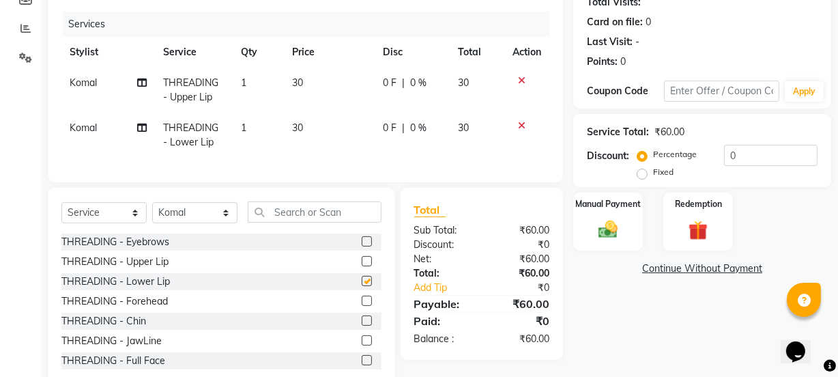
checkbox input "false"
click at [602, 246] on div "Manual Payment" at bounding box center [608, 221] width 72 height 61
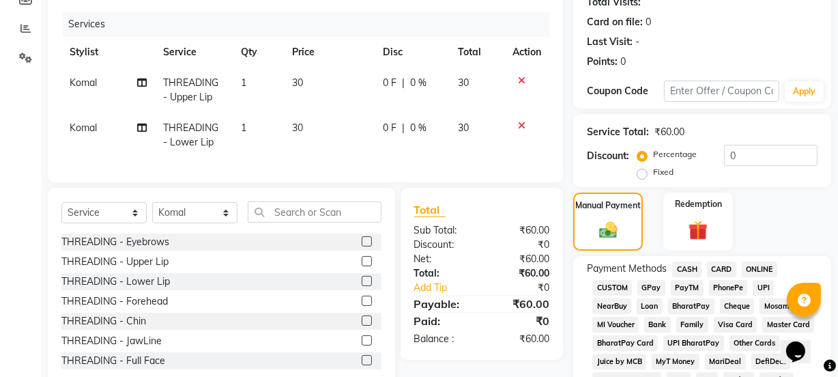
click at [658, 287] on span "GPay" at bounding box center [651, 288] width 28 height 16
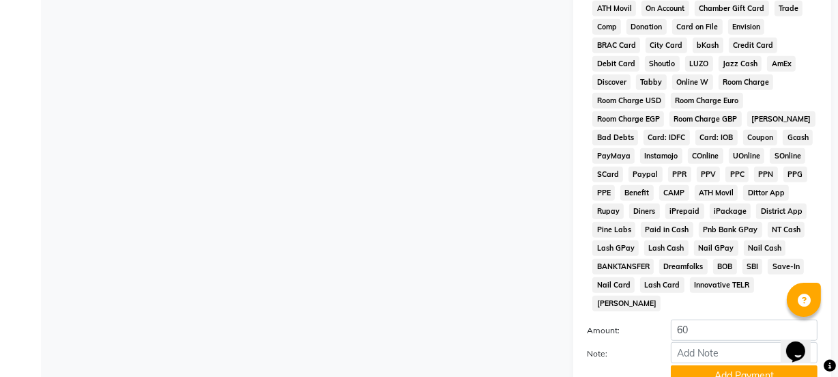
scroll to position [717, 0]
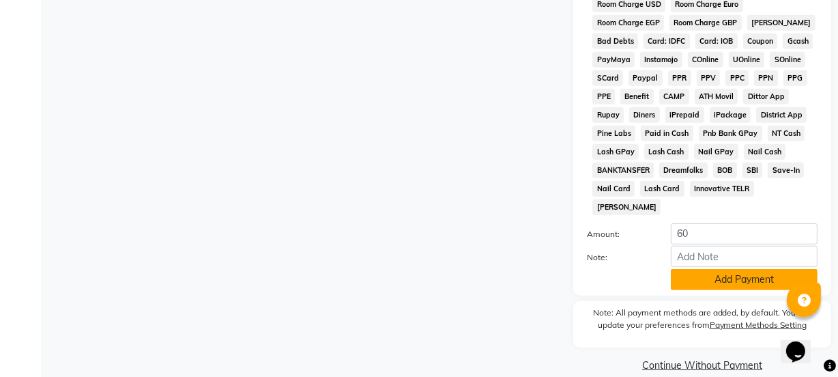
click at [683, 269] on button "Add Payment" at bounding box center [744, 279] width 147 height 21
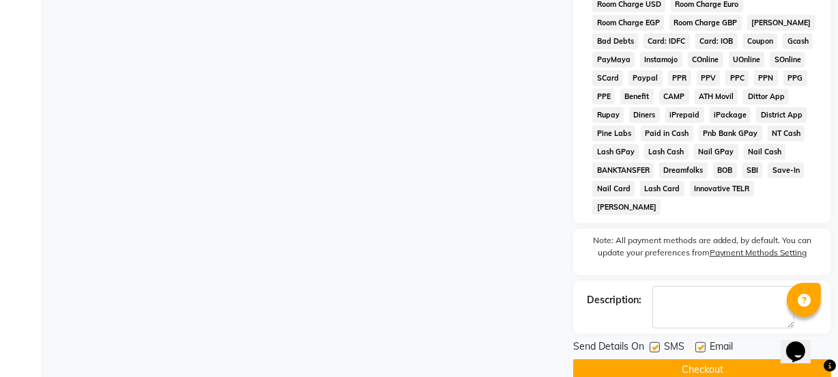
click at [657, 342] on label at bounding box center [654, 347] width 10 height 10
click at [657, 343] on input "checkbox" at bounding box center [653, 347] width 9 height 9
checkbox input "false"
click at [699, 342] on label at bounding box center [700, 347] width 10 height 10
click at [699, 343] on input "checkbox" at bounding box center [699, 347] width 9 height 9
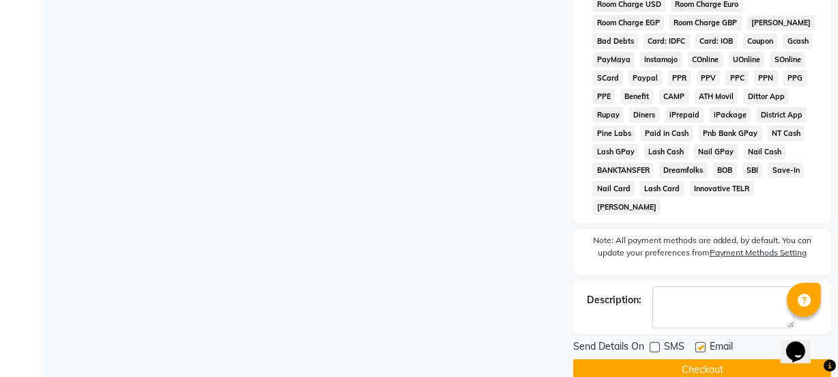
checkbox input "false"
click at [699, 359] on button "Checkout" at bounding box center [702, 369] width 258 height 21
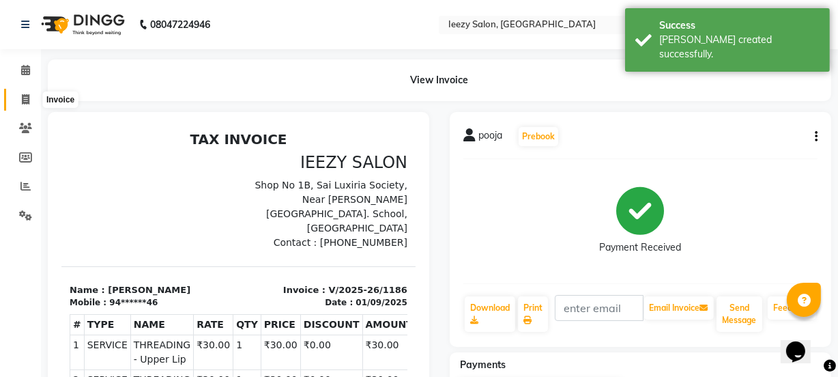
click at [24, 102] on icon at bounding box center [26, 99] width 8 height 10
select select "5982"
select select "service"
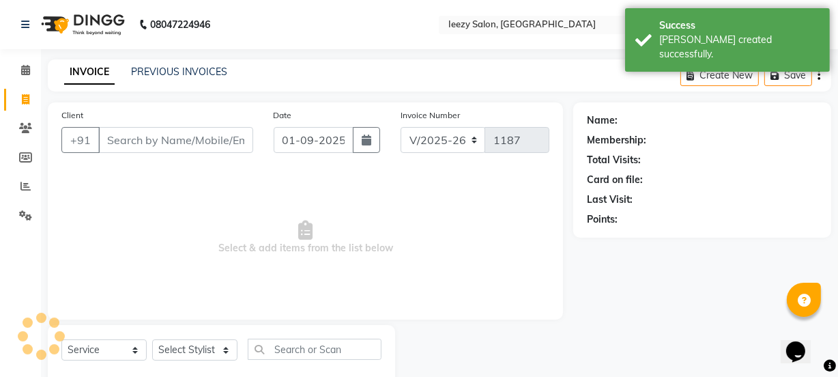
scroll to position [34, 0]
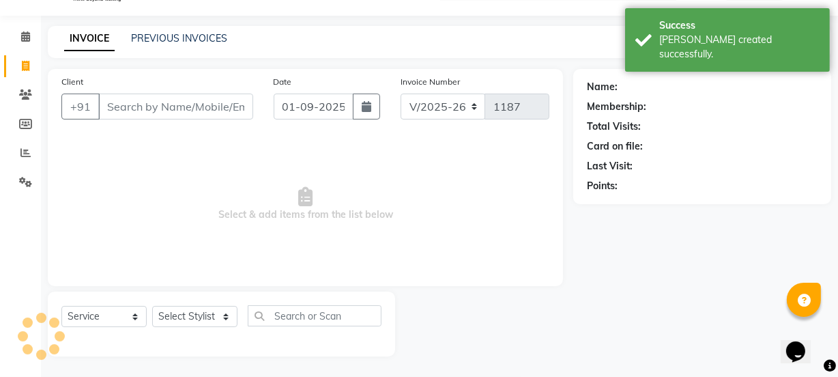
click at [123, 105] on input "Client" at bounding box center [175, 106] width 155 height 26
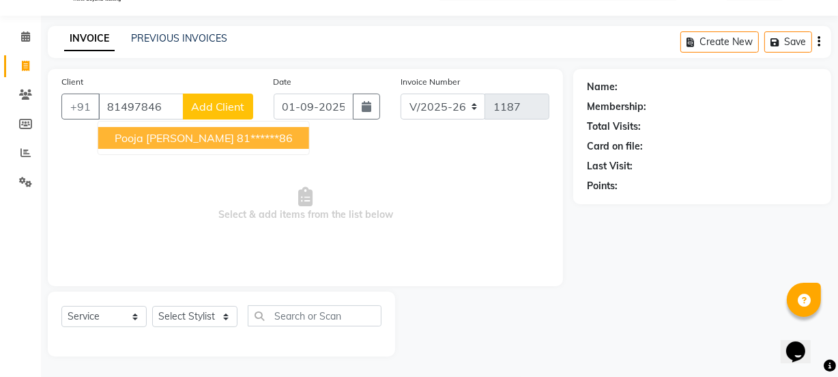
click at [135, 142] on span "pooja [PERSON_NAME]" at bounding box center [174, 138] width 119 height 14
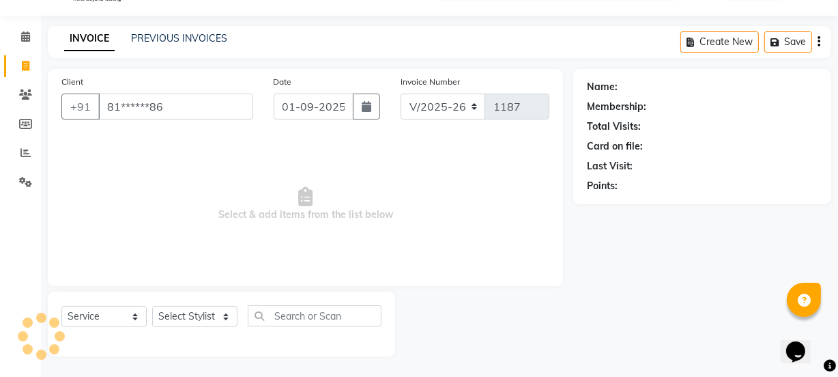
type input "81******86"
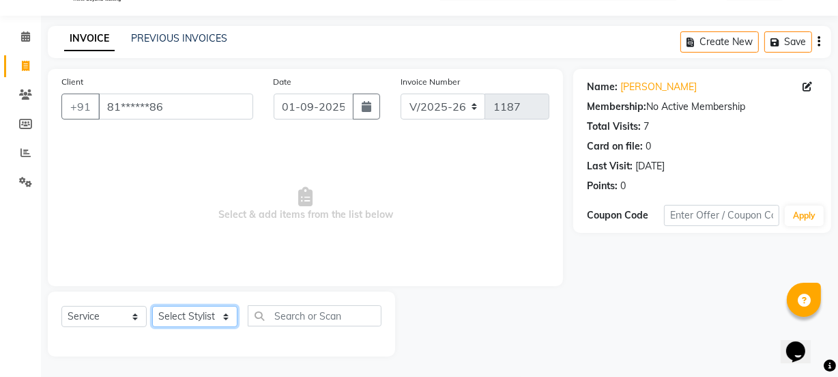
click at [233, 320] on select "Select Stylist Archana Mgr IEEZY -Owner Komal MS AARTI Ms Shraddha Pushpa Styli…" at bounding box center [194, 316] width 85 height 21
click at [319, 256] on span "Select & add items from the list below" at bounding box center [305, 204] width 488 height 136
click at [222, 315] on select "Select Stylist Archana Mgr IEEZY -Owner Komal MS AARTI Ms Shraddha Pushpa Styli…" at bounding box center [194, 316] width 85 height 21
select select "89937"
click at [152, 306] on select "Select Stylist Archana Mgr IEEZY -Owner Komal MS AARTI Ms Shraddha Pushpa Styli…" at bounding box center [194, 316] width 85 height 21
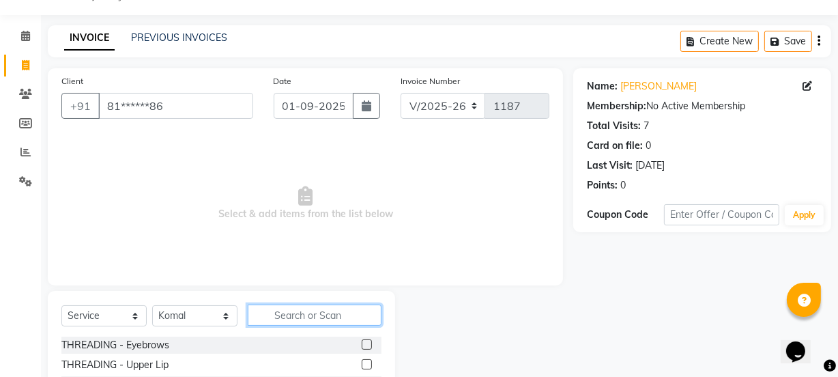
click at [295, 318] on input "text" at bounding box center [315, 314] width 134 height 21
click at [362, 345] on label at bounding box center [367, 344] width 10 height 10
click at [362, 345] on input "checkbox" at bounding box center [366, 344] width 9 height 9
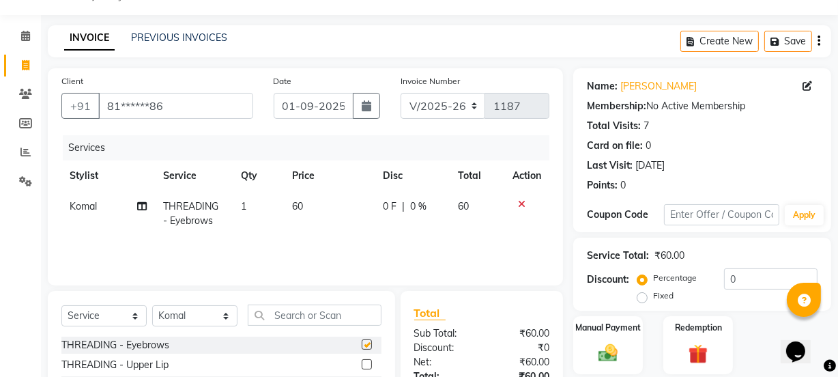
checkbox input "false"
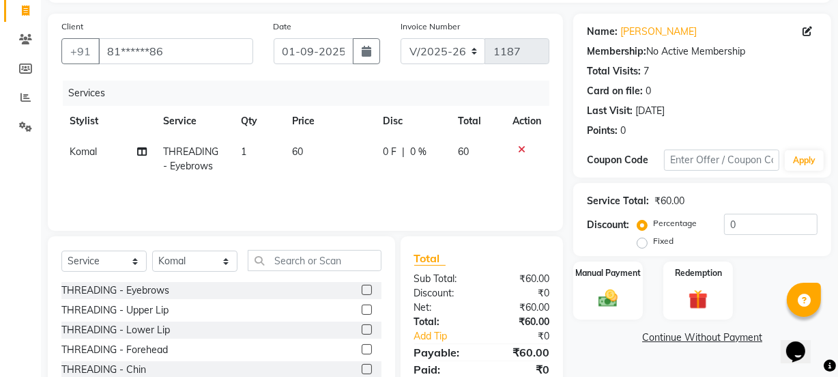
scroll to position [171, 0]
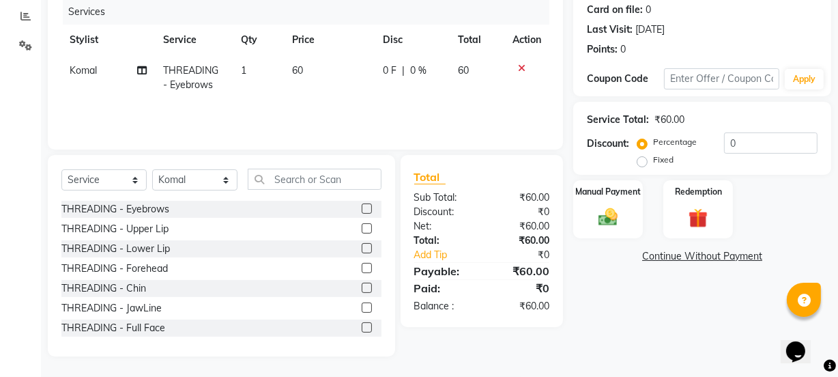
click at [362, 226] on label at bounding box center [367, 228] width 10 height 10
click at [362, 226] on input "checkbox" at bounding box center [366, 228] width 9 height 9
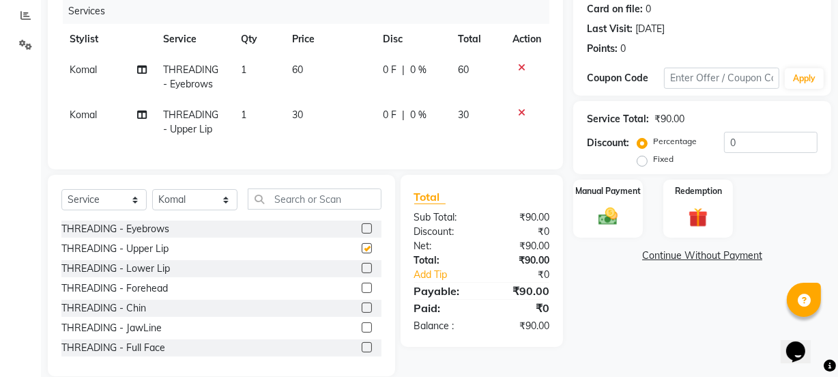
checkbox input "false"
click at [600, 223] on img at bounding box center [607, 216] width 33 height 23
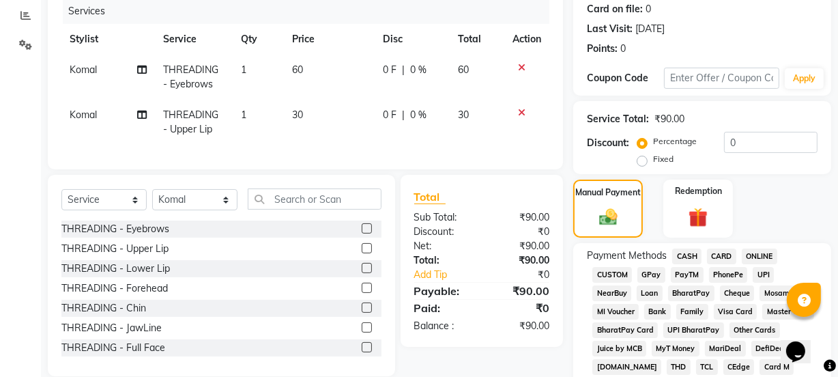
click at [650, 274] on span "GPay" at bounding box center [651, 275] width 28 height 16
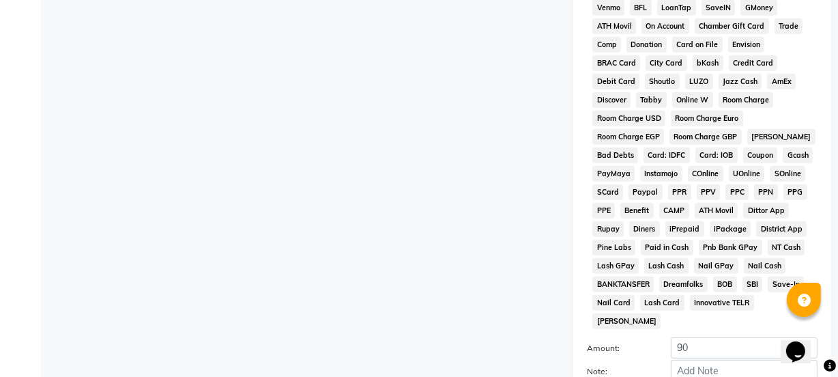
scroll to position [717, 0]
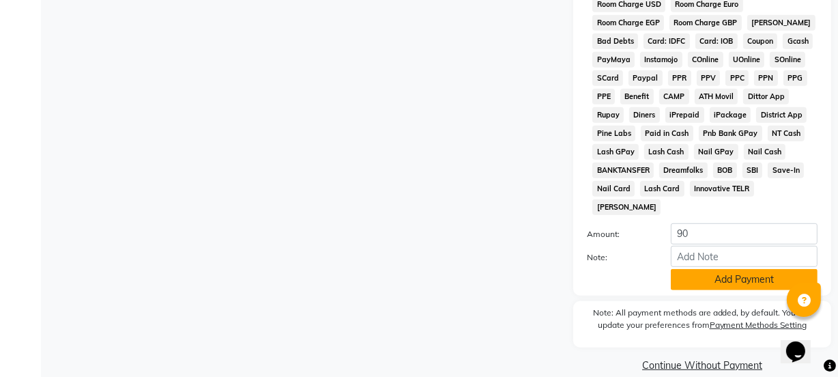
click at [694, 269] on button "Add Payment" at bounding box center [744, 279] width 147 height 21
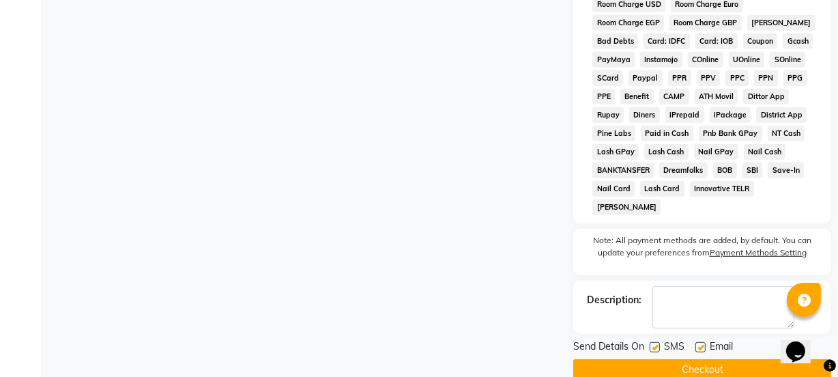
click at [654, 342] on label at bounding box center [654, 347] width 10 height 10
click at [654, 343] on input "checkbox" at bounding box center [653, 347] width 9 height 9
checkbox input "false"
click at [698, 342] on label at bounding box center [700, 347] width 10 height 10
click at [698, 343] on input "checkbox" at bounding box center [699, 347] width 9 height 9
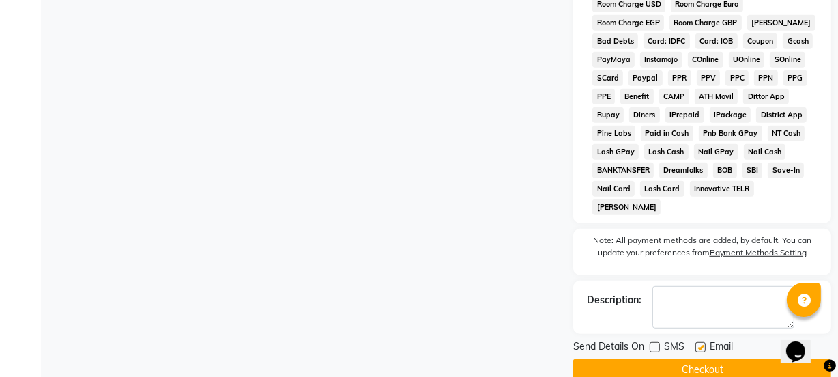
checkbox input "false"
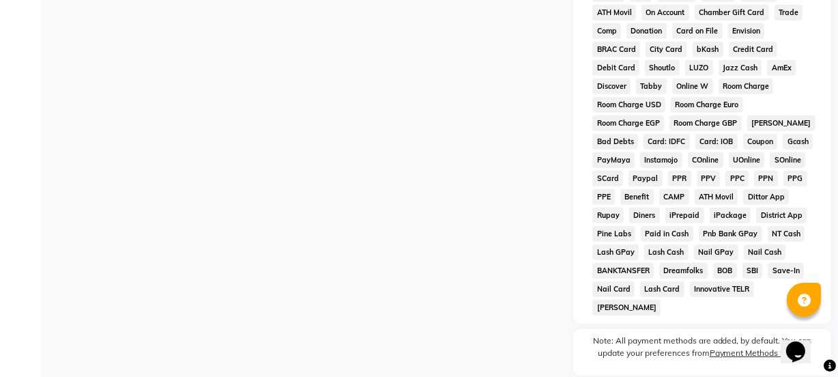
scroll to position [722, 0]
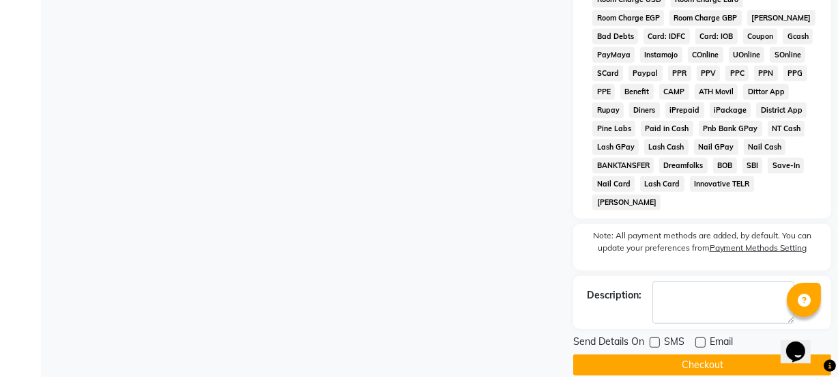
click at [684, 354] on button "Checkout" at bounding box center [702, 364] width 258 height 21
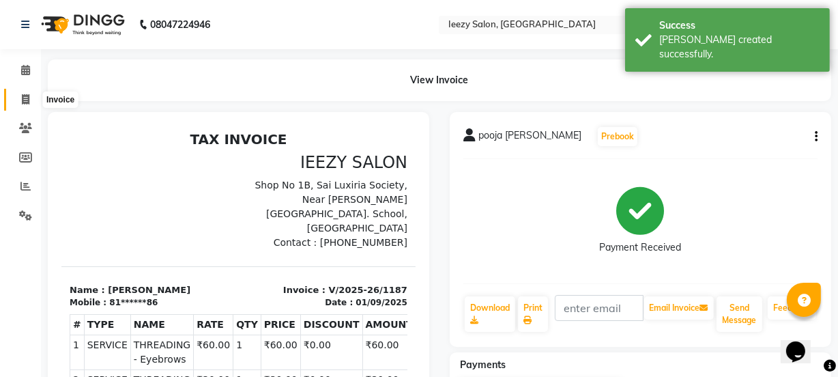
click at [27, 101] on icon at bounding box center [26, 99] width 8 height 10
select select "5982"
select select "service"
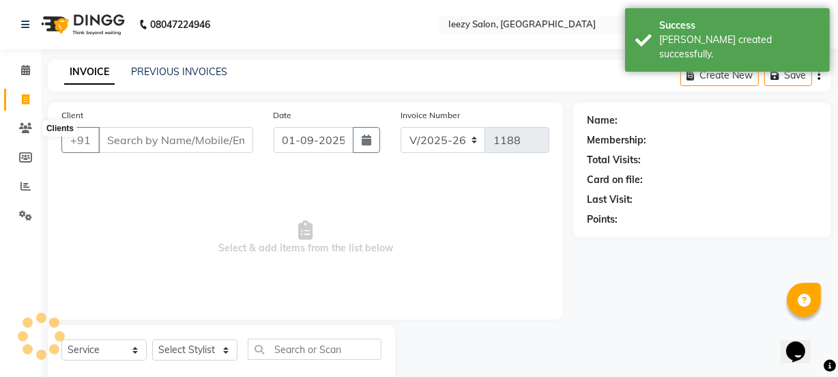
scroll to position [34, 0]
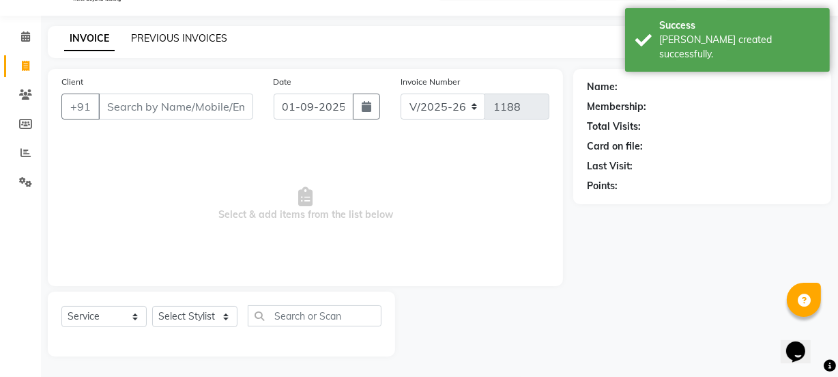
click at [175, 36] on link "PREVIOUS INVOICES" at bounding box center [179, 38] width 96 height 12
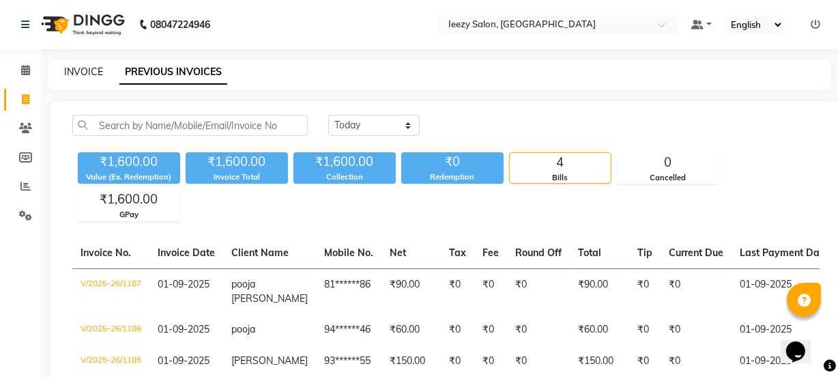
click at [96, 74] on link "INVOICE" at bounding box center [83, 71] width 39 height 12
select select "service"
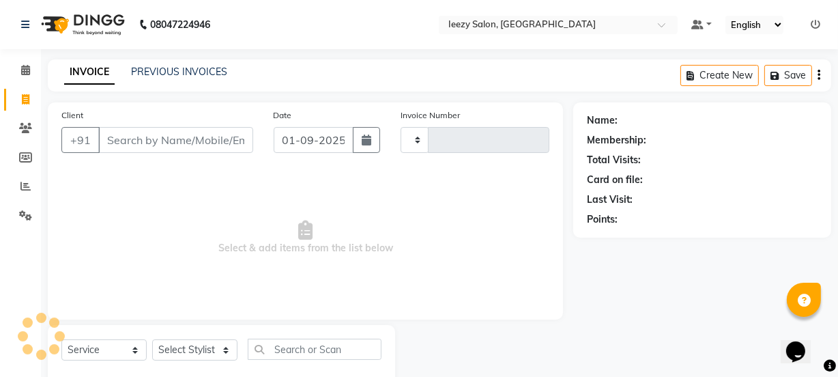
scroll to position [34, 0]
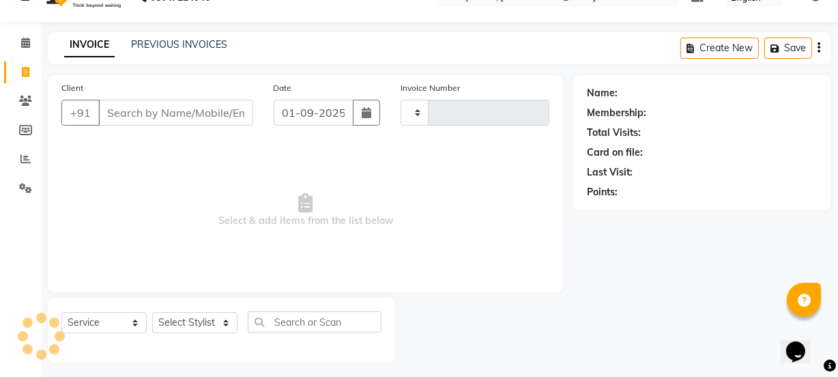
type input "1188"
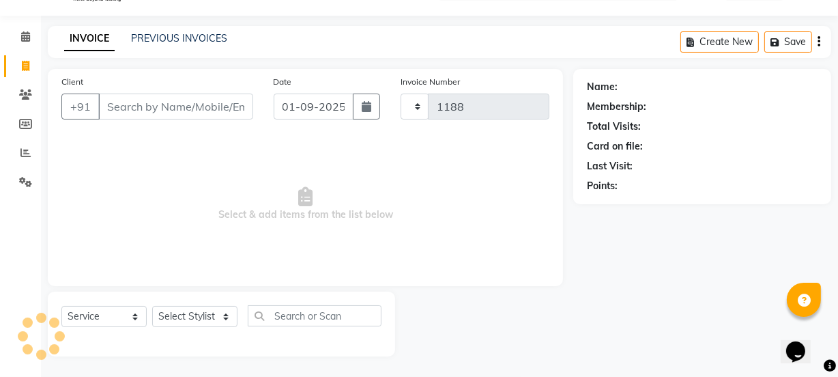
select select "5982"
click at [113, 103] on input "Client" at bounding box center [175, 106] width 155 height 26
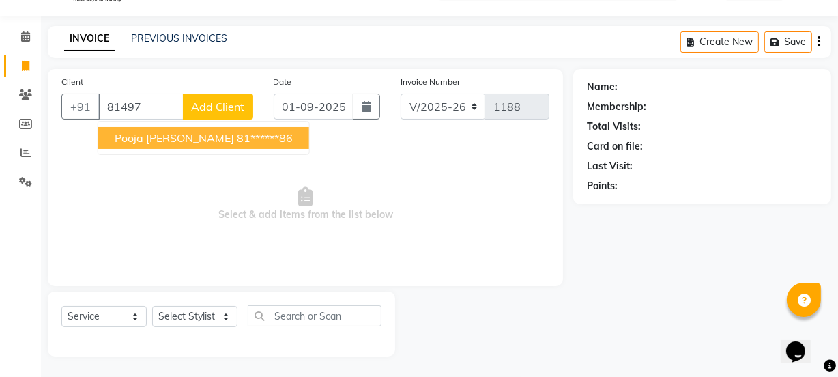
click at [126, 140] on span "pooja [PERSON_NAME]" at bounding box center [174, 138] width 119 height 14
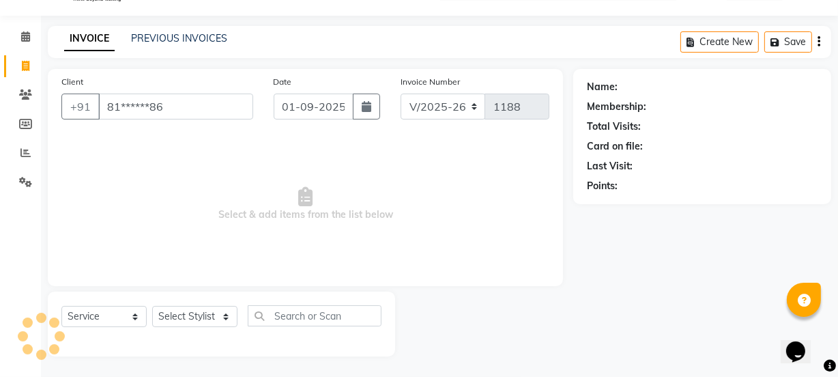
type input "81******86"
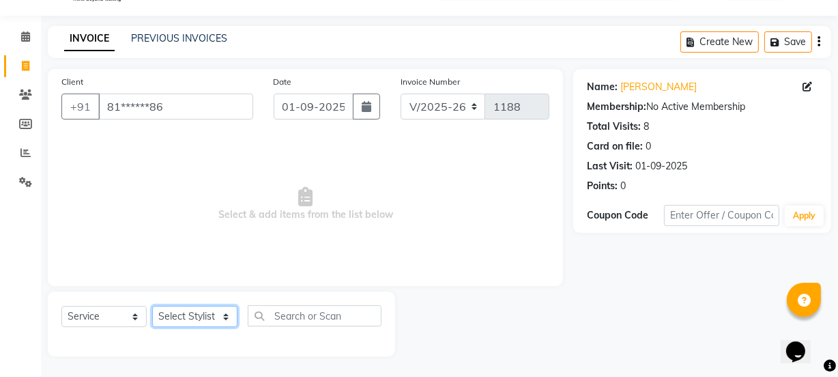
click at [221, 323] on select "Select Stylist Archana Mgr IEEZY -Owner Komal MS AARTI Ms Shraddha Pushpa Styli…" at bounding box center [194, 316] width 85 height 21
select select "88068"
click at [152, 306] on select "Select Stylist Archana Mgr IEEZY -Owner Komal MS AARTI Ms Shraddha Pushpa Styli…" at bounding box center [194, 316] width 85 height 21
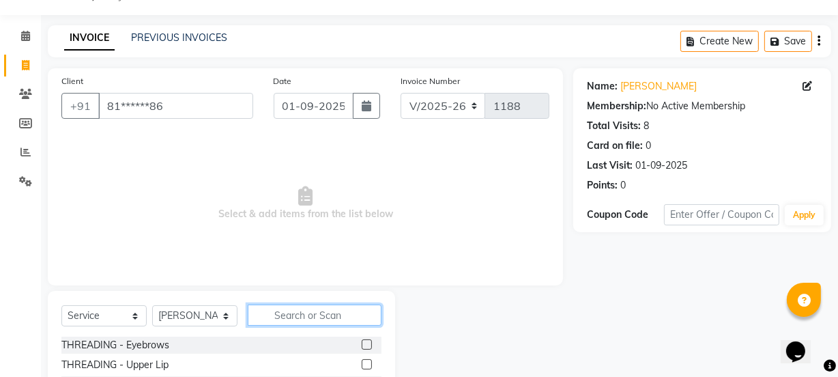
click at [281, 316] on input "text" at bounding box center [315, 314] width 134 height 21
click at [362, 344] on label at bounding box center [367, 344] width 10 height 10
click at [362, 344] on input "checkbox" at bounding box center [366, 344] width 9 height 9
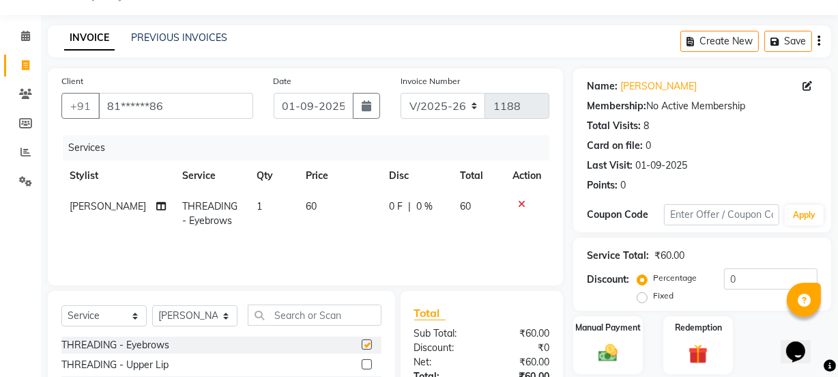
checkbox input "false"
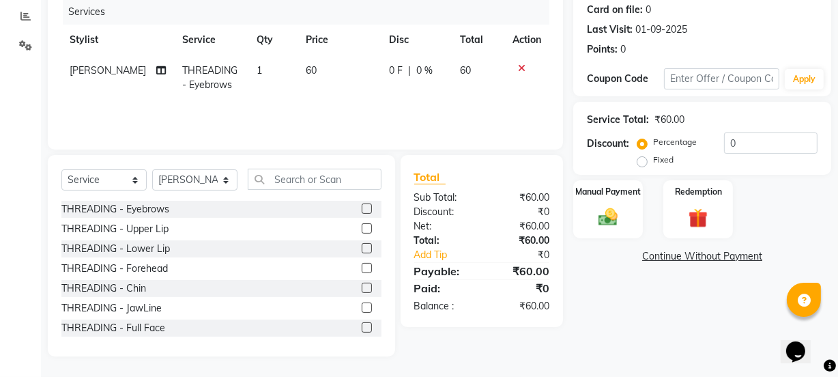
scroll to position [171, 0]
click at [594, 224] on img at bounding box center [607, 216] width 33 height 23
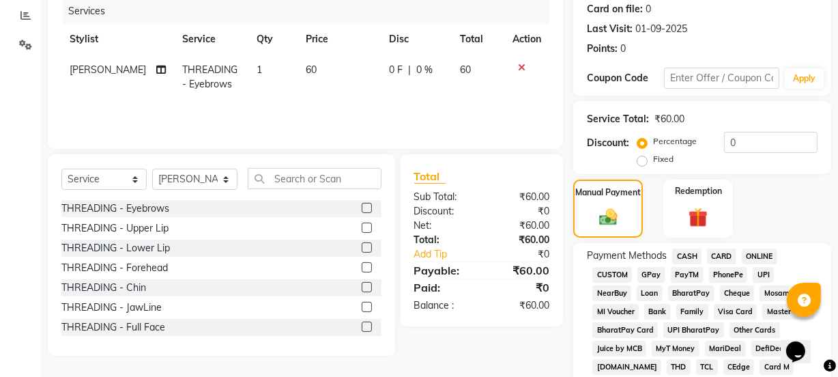
click at [654, 276] on span "GPay" at bounding box center [651, 275] width 28 height 16
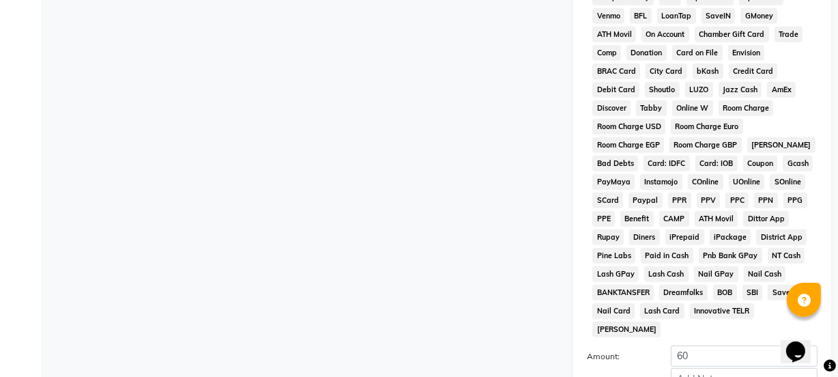
scroll to position [717, 0]
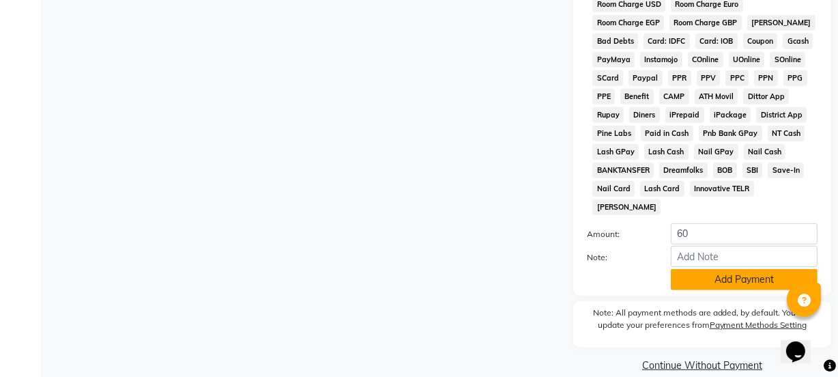
click at [725, 269] on button "Add Payment" at bounding box center [744, 279] width 147 height 21
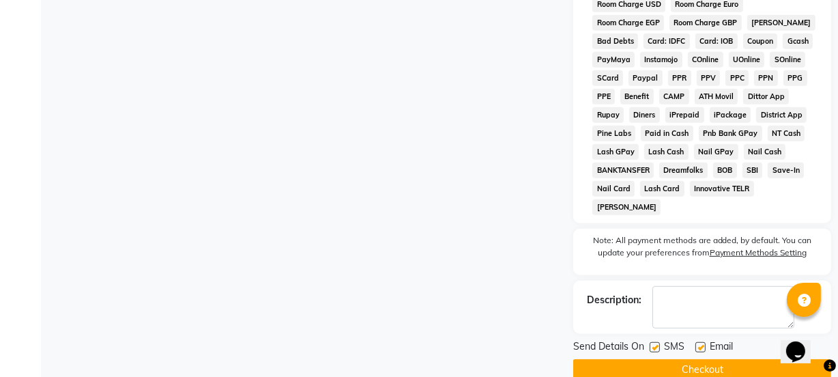
click at [656, 342] on label at bounding box center [654, 347] width 10 height 10
click at [656, 343] on input "checkbox" at bounding box center [653, 347] width 9 height 9
checkbox input "false"
click at [701, 342] on label at bounding box center [700, 347] width 10 height 10
click at [701, 343] on input "checkbox" at bounding box center [699, 347] width 9 height 9
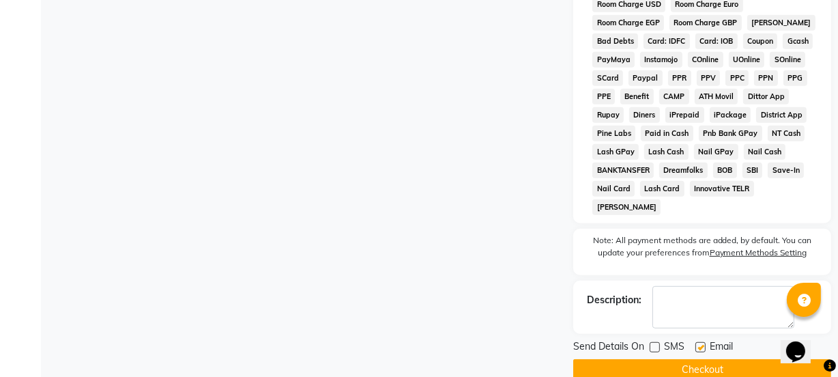
checkbox input "false"
click at [700, 359] on button "Checkout" at bounding box center [702, 369] width 258 height 21
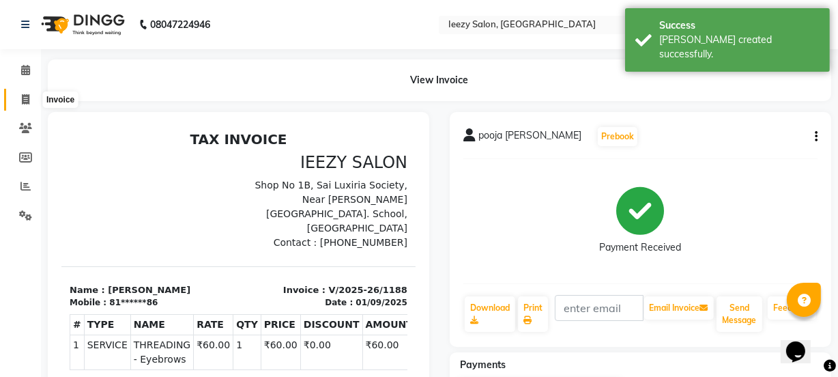
click at [29, 99] on span at bounding box center [26, 100] width 24 height 16
select select "5982"
select select "service"
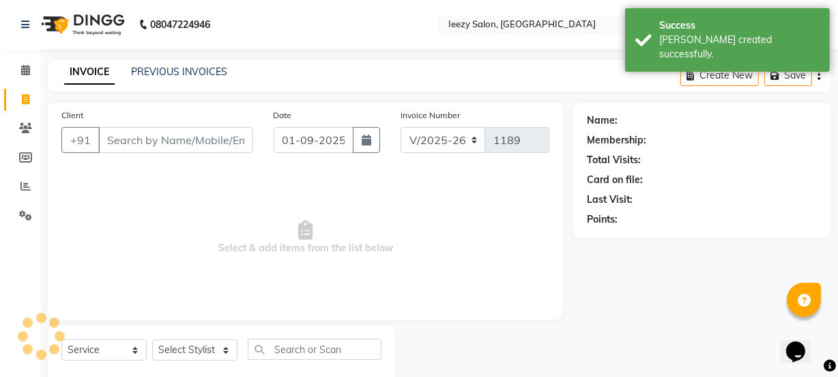
scroll to position [34, 0]
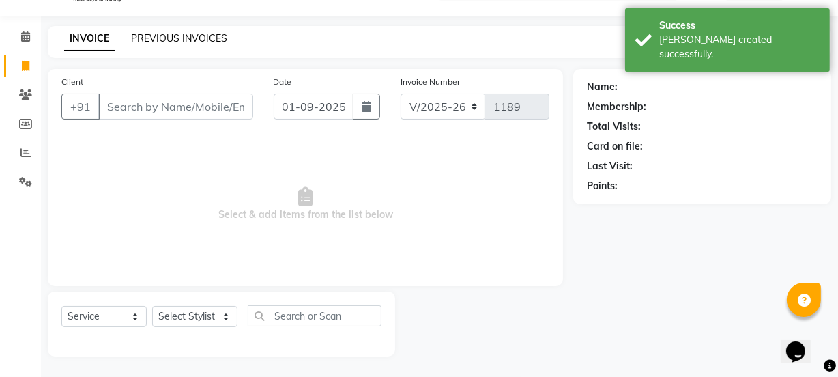
click at [171, 40] on link "PREVIOUS INVOICES" at bounding box center [179, 38] width 96 height 12
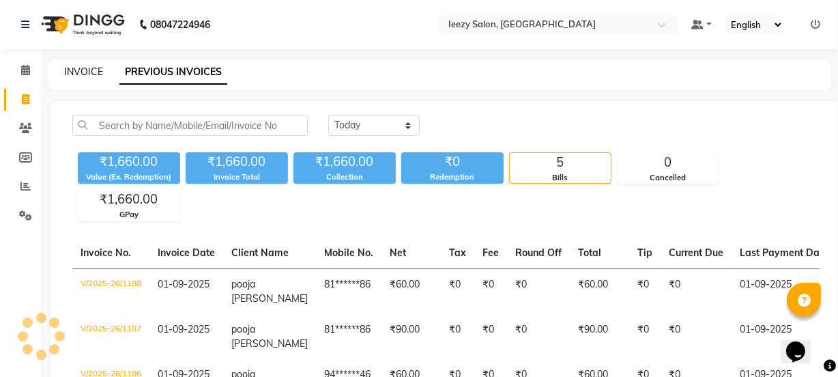
click at [89, 68] on link "INVOICE" at bounding box center [83, 71] width 39 height 12
select select "service"
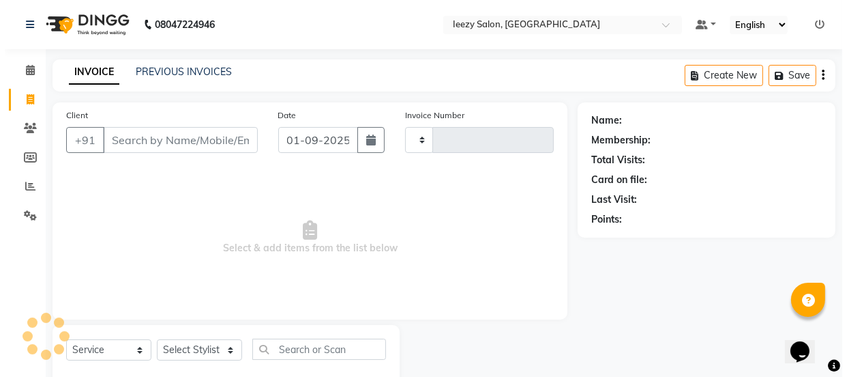
scroll to position [34, 0]
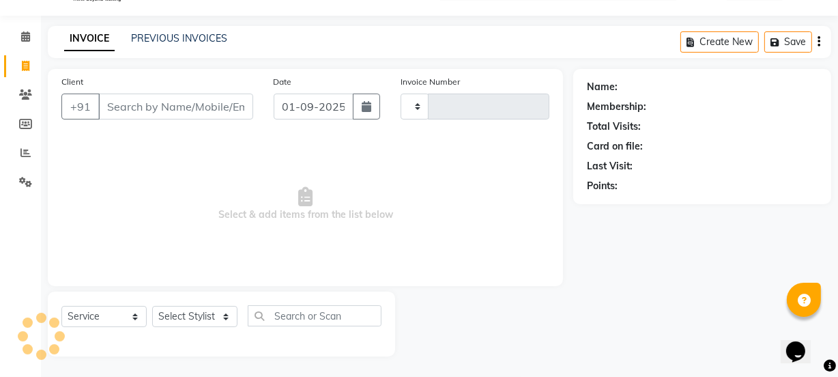
type input "1189"
select select "5982"
click at [182, 113] on input "Client" at bounding box center [175, 106] width 155 height 26
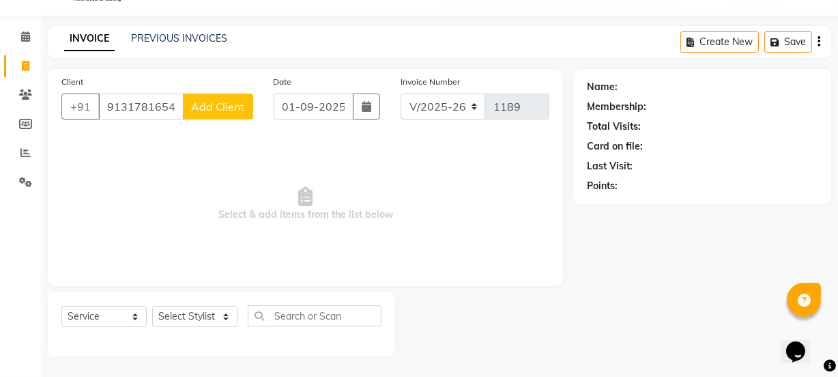
type input "9131781654"
click at [193, 109] on span "Add Client" at bounding box center [218, 107] width 54 height 14
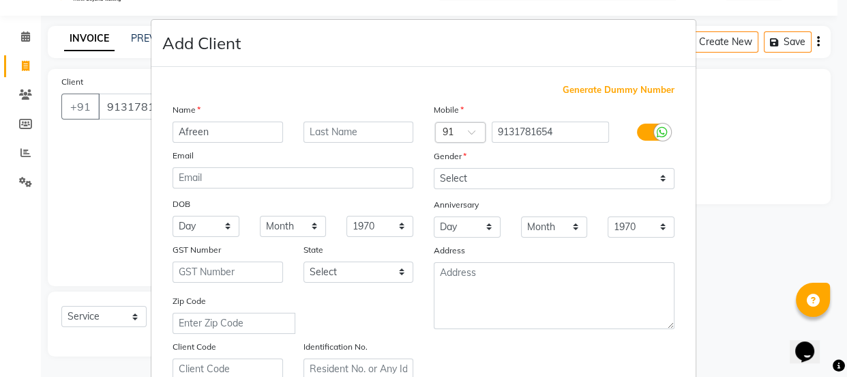
type input "Afreen"
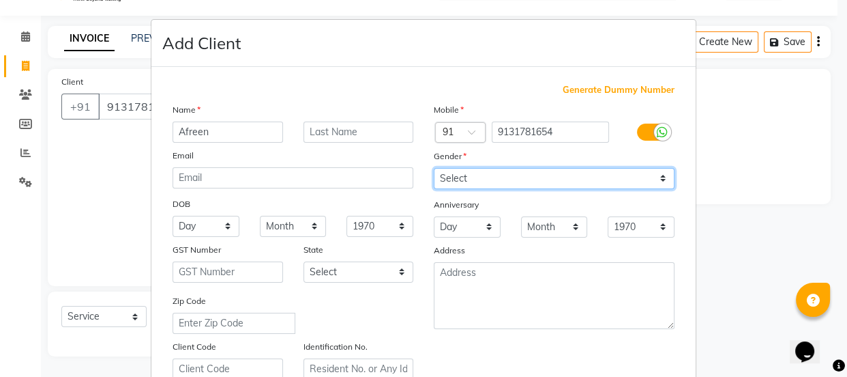
click at [658, 184] on select "Select Male Female Other Prefer Not To Say" at bounding box center [554, 178] width 241 height 21
select select "female"
click at [434, 168] on select "Select Male Female Other Prefer Not To Say" at bounding box center [554, 178] width 241 height 21
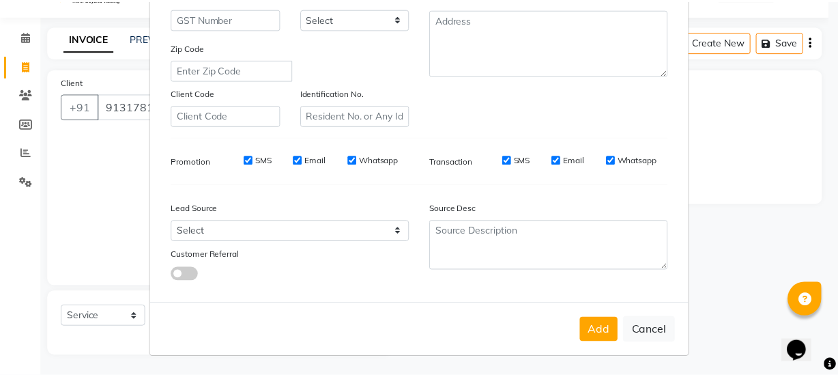
scroll to position [257, 0]
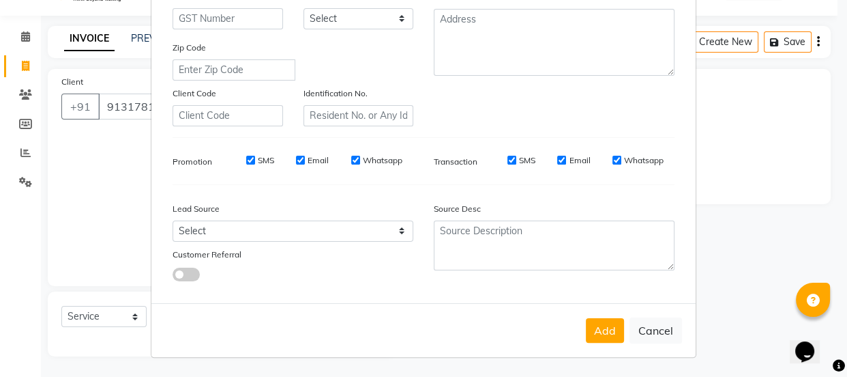
click at [248, 162] on input "SMS" at bounding box center [250, 160] width 9 height 9
checkbox input "false"
click at [299, 160] on input "Email" at bounding box center [300, 160] width 9 height 9
checkbox input "false"
click at [351, 157] on input "Whatsapp" at bounding box center [355, 160] width 9 height 9
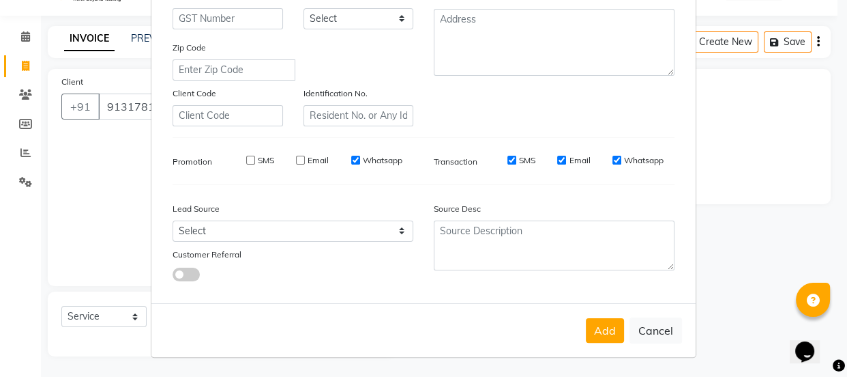
checkbox input "false"
click at [508, 158] on input "SMS" at bounding box center [512, 160] width 9 height 9
checkbox input "false"
click at [557, 158] on input "Email" at bounding box center [561, 160] width 9 height 9
checkbox input "false"
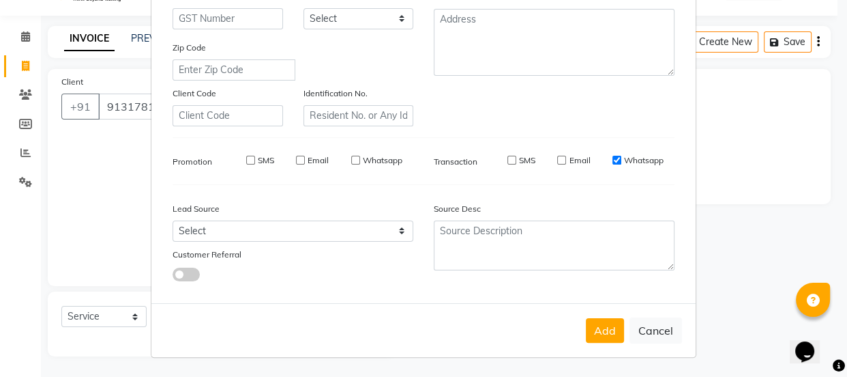
click at [613, 157] on input "Whatsapp" at bounding box center [617, 160] width 9 height 9
checkbox input "false"
click at [597, 328] on button "Add" at bounding box center [605, 330] width 38 height 25
type input "91******54"
select select
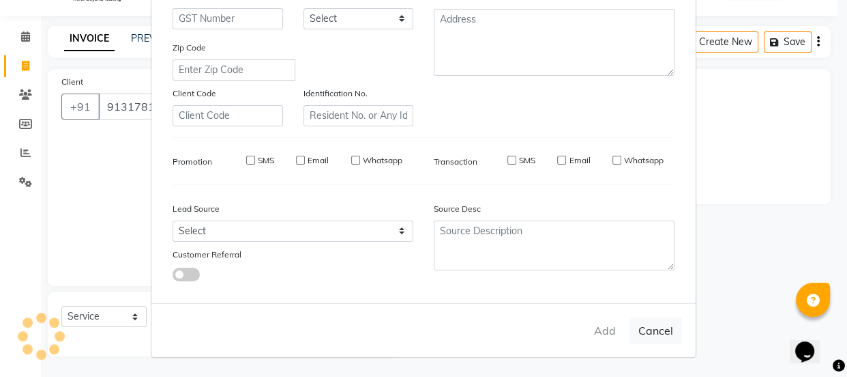
select select
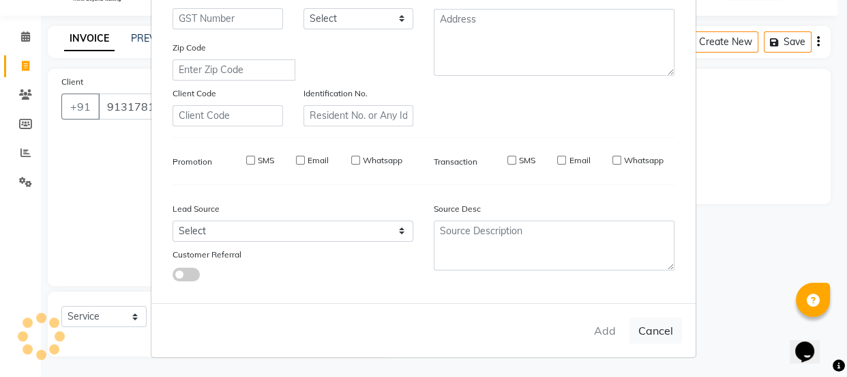
select select
checkbox input "false"
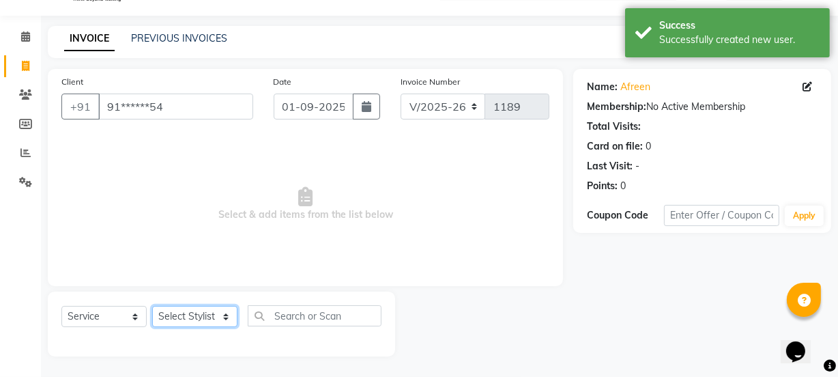
click at [233, 319] on select "Select Stylist Archana Mgr IEEZY -Owner Komal MS AARTI Ms Shraddha Pushpa Styli…" at bounding box center [194, 316] width 85 height 21
select select "89937"
click at [152, 306] on select "Select Stylist Archana Mgr IEEZY -Owner Komal MS AARTI Ms Shraddha Pushpa Styli…" at bounding box center [194, 316] width 85 height 21
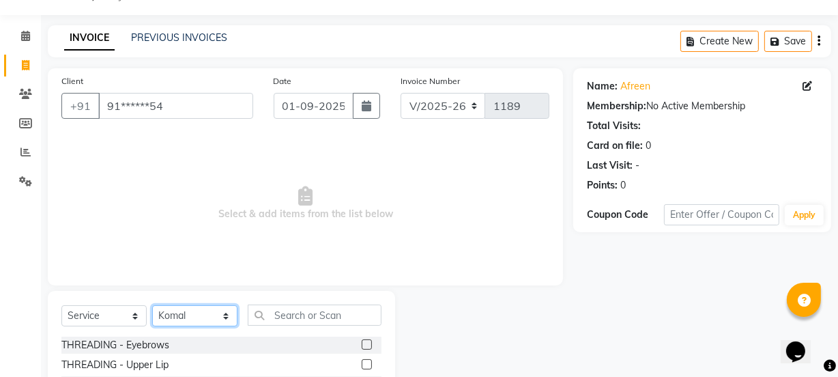
scroll to position [96, 0]
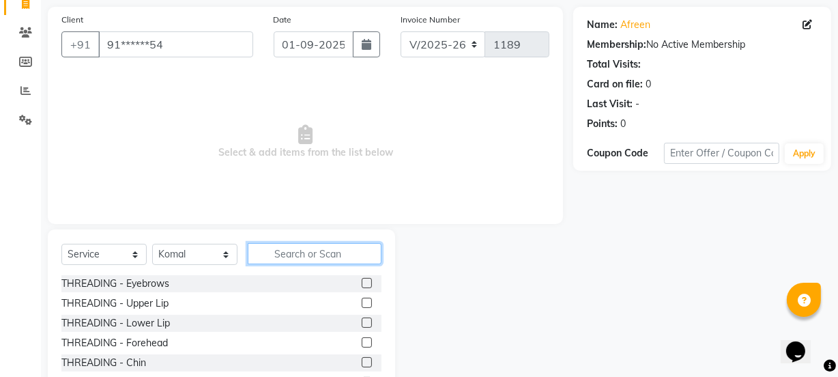
click at [279, 252] on input "text" at bounding box center [315, 253] width 134 height 21
click at [362, 286] on label at bounding box center [367, 283] width 10 height 10
click at [362, 286] on input "checkbox" at bounding box center [366, 283] width 9 height 9
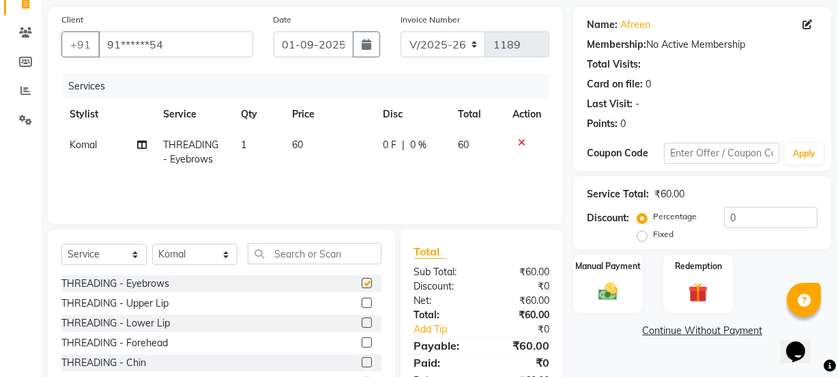
checkbox input "false"
click at [362, 302] on label at bounding box center [367, 302] width 10 height 10
click at [362, 302] on input "checkbox" at bounding box center [366, 303] width 9 height 9
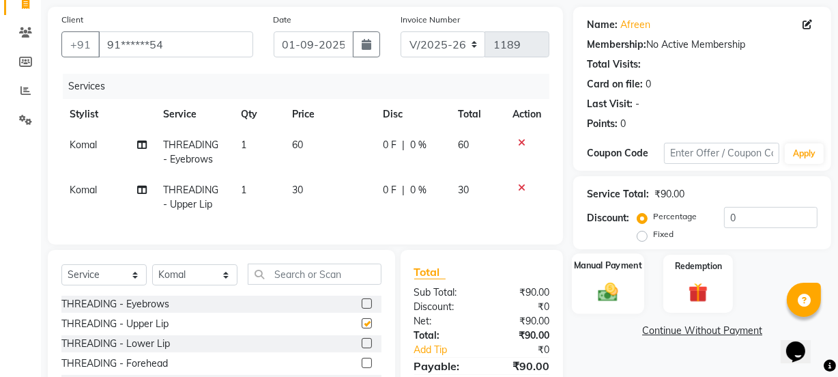
checkbox input "false"
click at [601, 290] on img at bounding box center [607, 291] width 33 height 23
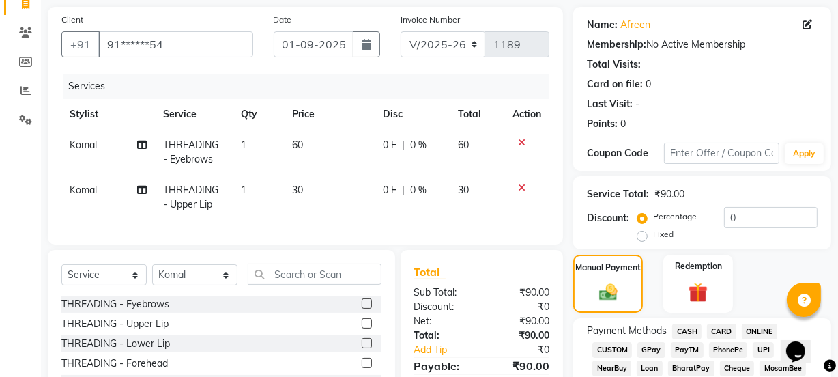
click at [655, 352] on span "GPay" at bounding box center [651, 350] width 28 height 16
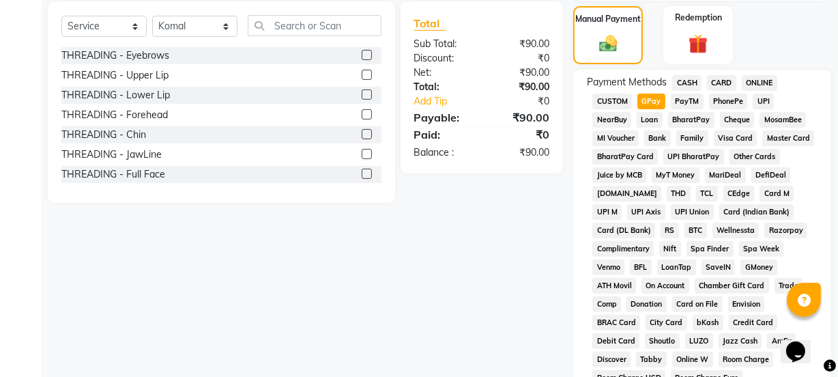
scroll to position [654, 0]
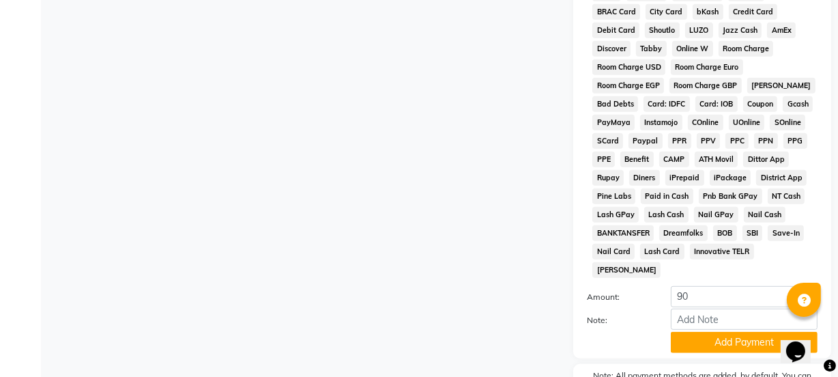
click at [690, 332] on button "Add Payment" at bounding box center [744, 342] width 147 height 21
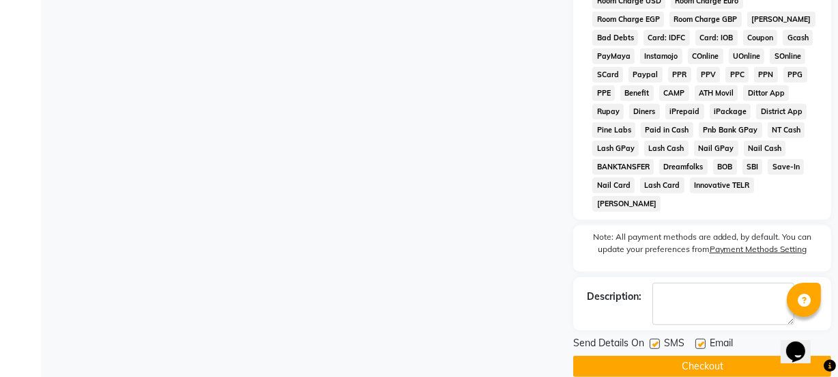
scroll to position [722, 0]
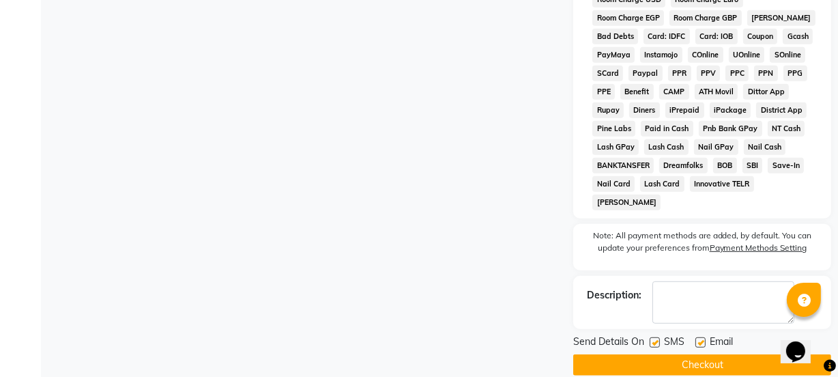
click at [654, 337] on label at bounding box center [654, 342] width 10 height 10
click at [654, 338] on input "checkbox" at bounding box center [653, 342] width 9 height 9
checkbox input "false"
click at [698, 337] on label at bounding box center [700, 342] width 10 height 10
click at [698, 338] on input "checkbox" at bounding box center [699, 342] width 9 height 9
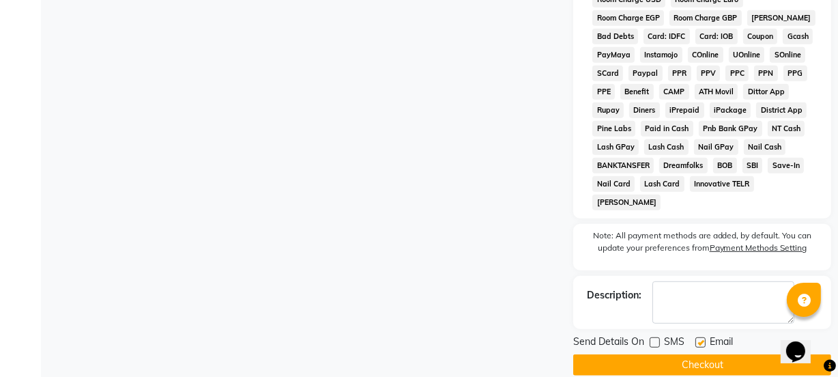
checkbox input "false"
click at [687, 354] on button "Checkout" at bounding box center [702, 364] width 258 height 21
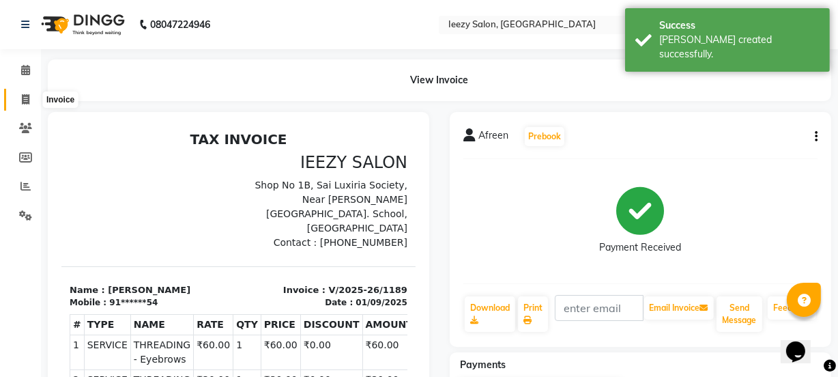
click at [23, 98] on icon at bounding box center [26, 99] width 8 height 10
select select "service"
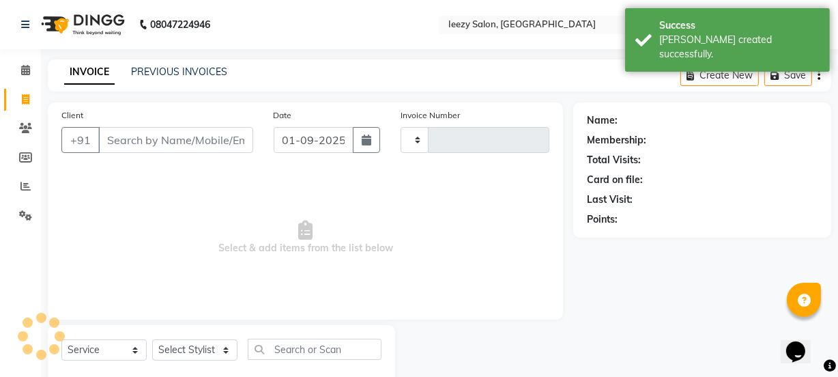
type input "1190"
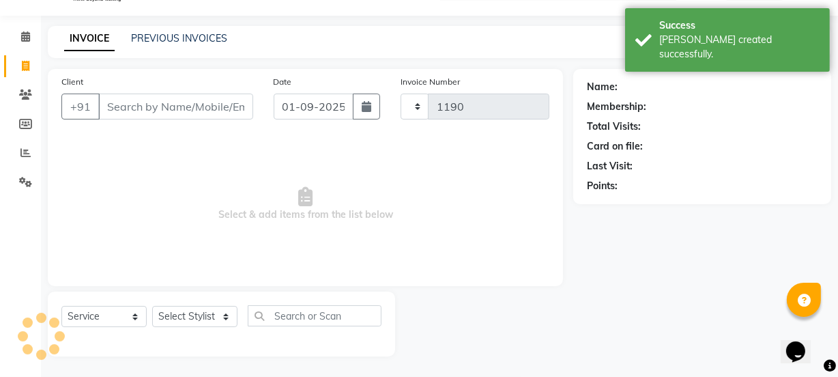
select select "5982"
click at [192, 32] on link "PREVIOUS INVOICES" at bounding box center [179, 38] width 96 height 12
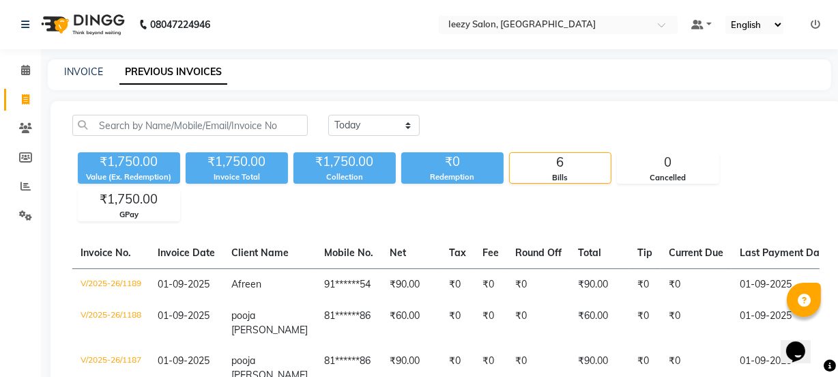
click at [179, 77] on link "PREVIOUS INVOICES" at bounding box center [173, 72] width 108 height 25
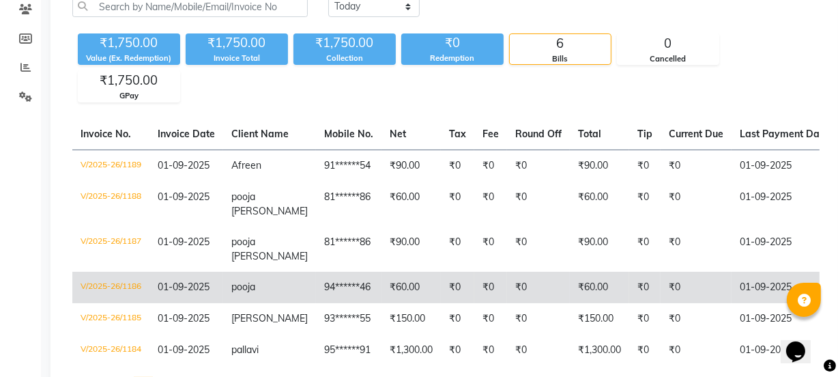
scroll to position [123, 0]
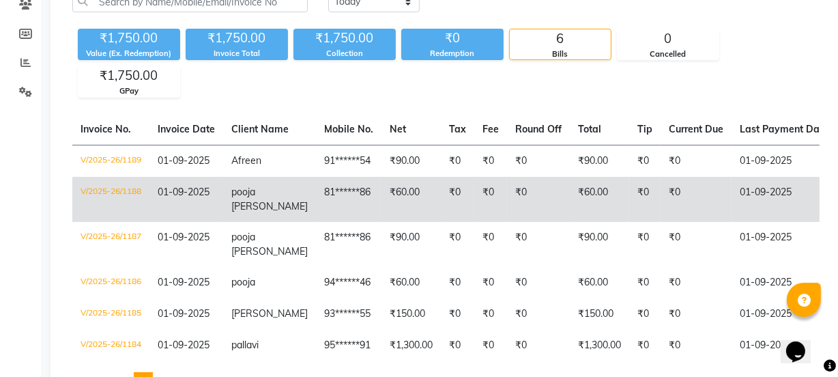
click at [289, 194] on td "pooja [PERSON_NAME]" at bounding box center [269, 199] width 93 height 45
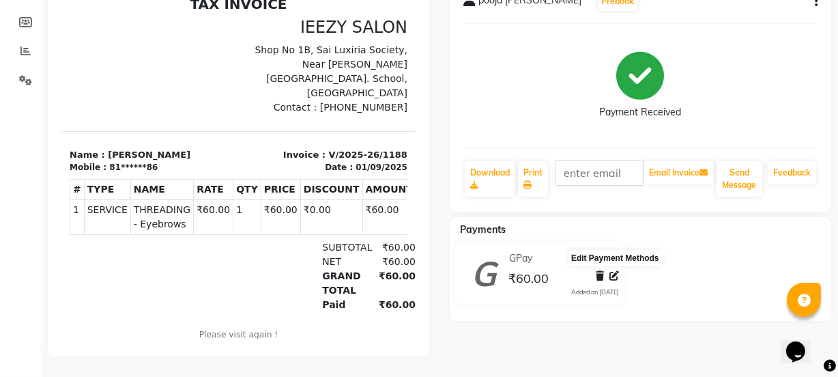
click at [614, 271] on icon at bounding box center [615, 276] width 10 height 10
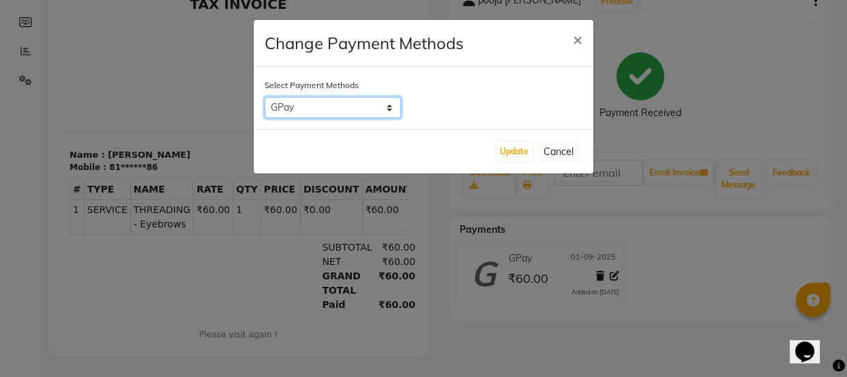
click at [388, 110] on select "CASH CARD ONLINE CUSTOM GPay PayTM PhonePe UPI NearBuy Loan BharatPay Cheque Mo…" at bounding box center [333, 107] width 136 height 21
select select "1"
click at [265, 97] on select "CASH CARD ONLINE CUSTOM GPay PayTM PhonePe UPI NearBuy Loan BharatPay Cheque Mo…" at bounding box center [333, 107] width 136 height 21
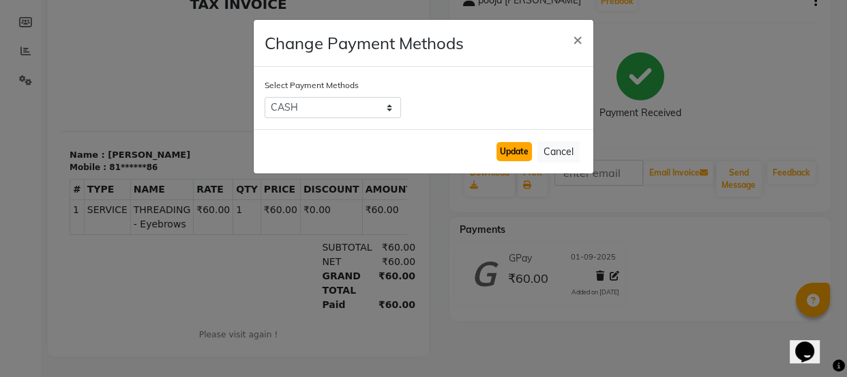
click at [521, 150] on button "Update" at bounding box center [514, 151] width 35 height 19
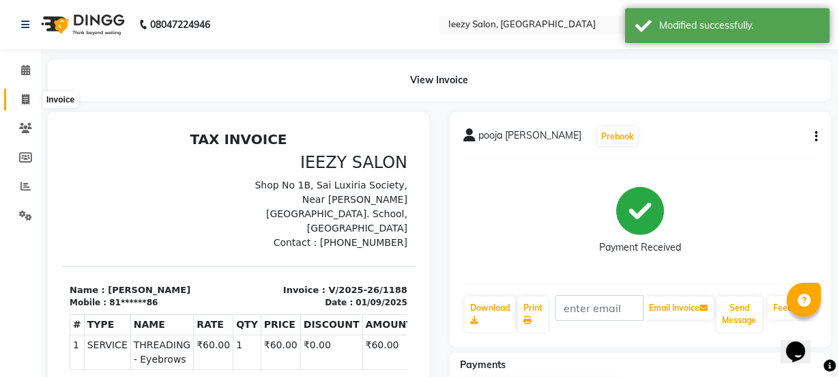
click at [25, 96] on icon at bounding box center [26, 99] width 8 height 10
select select "5982"
select select "service"
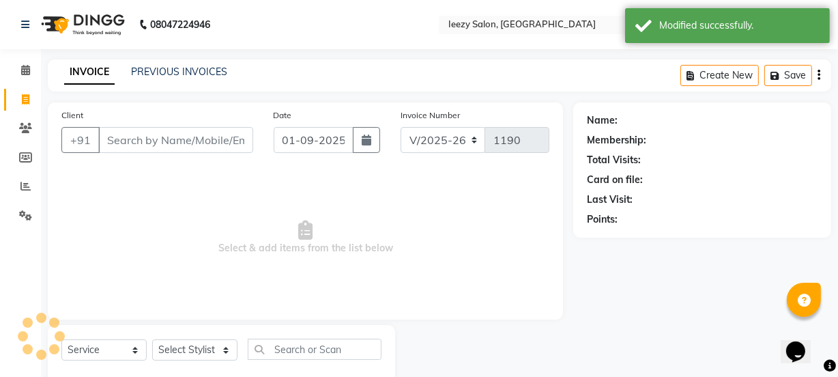
scroll to position [34, 0]
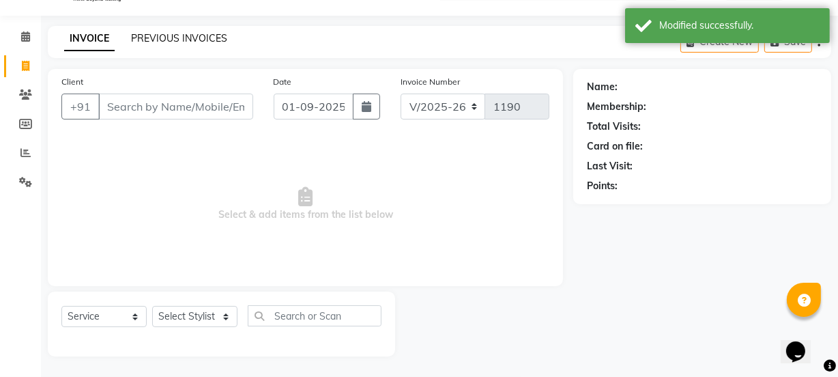
click at [185, 34] on link "PREVIOUS INVOICES" at bounding box center [179, 38] width 96 height 12
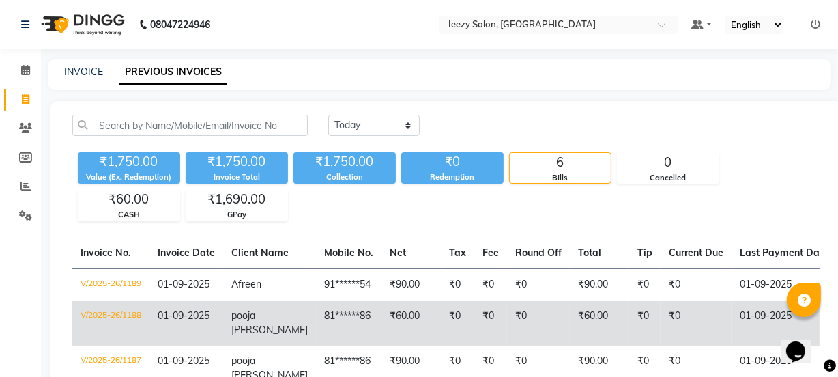
click at [483, 315] on td "₹0" at bounding box center [490, 322] width 33 height 45
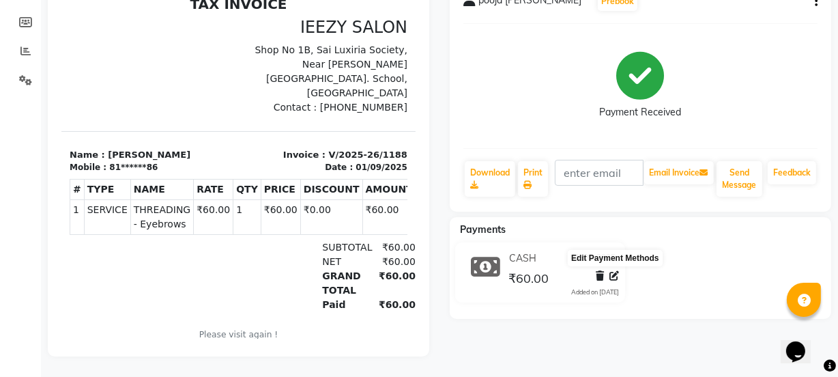
click at [612, 271] on icon at bounding box center [615, 276] width 10 height 10
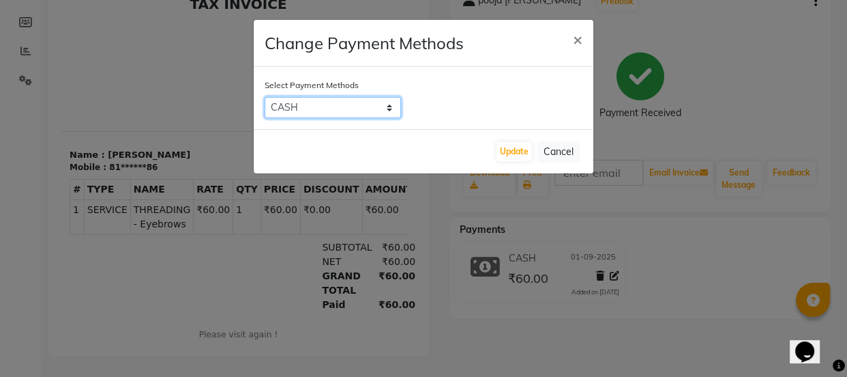
click at [394, 107] on select "CASH CARD ONLINE CUSTOM GPay PayTM PhonePe UPI NearBuy Loan BharatPay Cheque Mo…" at bounding box center [333, 107] width 136 height 21
select select "5"
click at [265, 97] on select "CASH CARD ONLINE CUSTOM GPay PayTM PhonePe UPI NearBuy Loan BharatPay Cheque Mo…" at bounding box center [333, 107] width 136 height 21
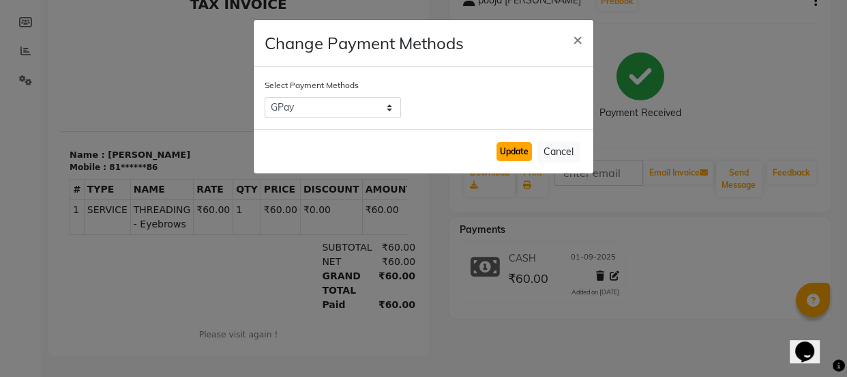
click at [513, 152] on button "Update" at bounding box center [514, 151] width 35 height 19
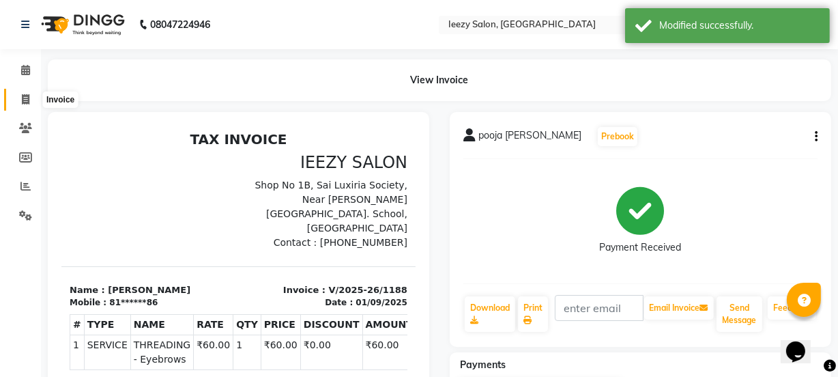
click at [27, 97] on icon at bounding box center [26, 99] width 8 height 10
select select "5982"
select select "service"
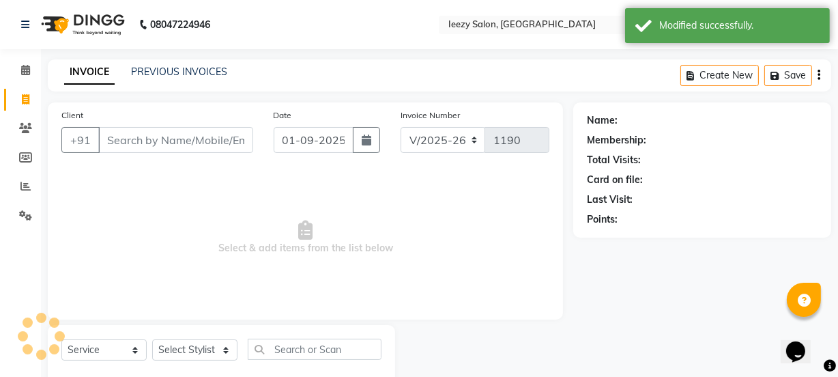
scroll to position [34, 0]
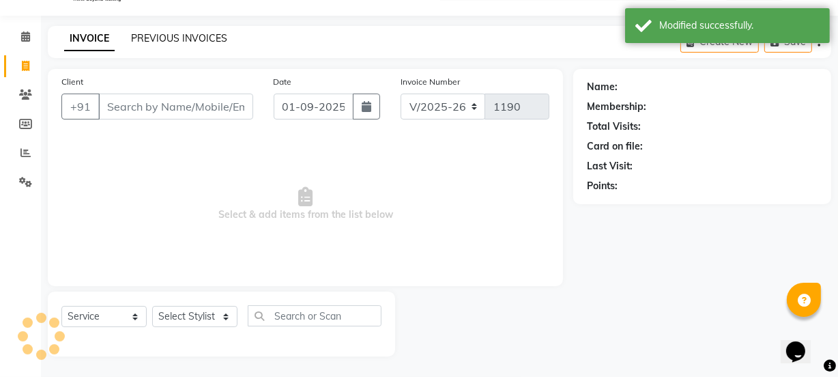
click at [168, 40] on link "PREVIOUS INVOICES" at bounding box center [179, 38] width 96 height 12
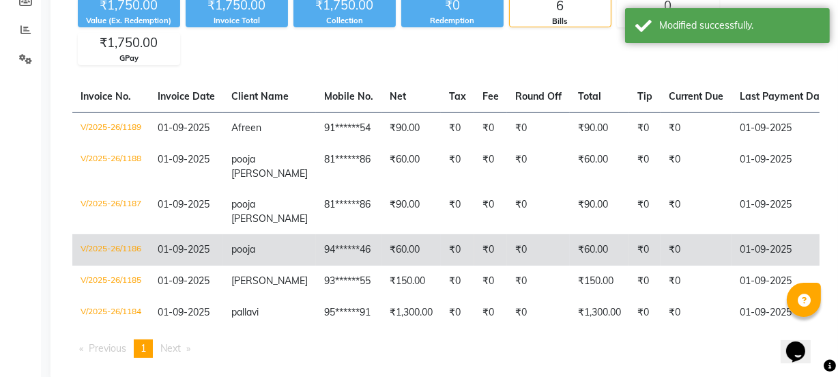
scroll to position [164, 0]
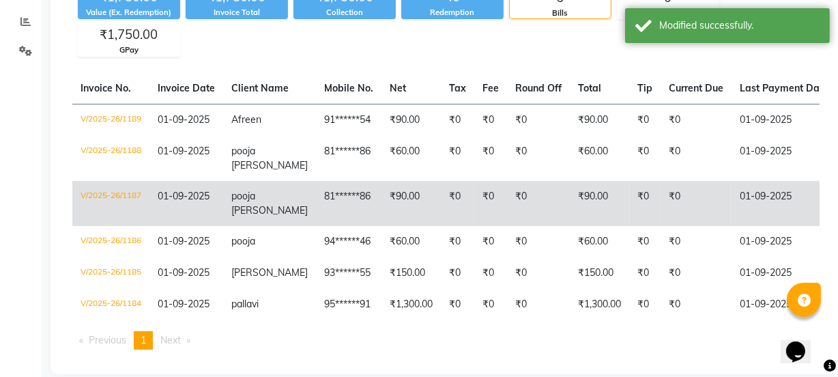
click at [389, 181] on td "₹90.00" at bounding box center [410, 203] width 59 height 45
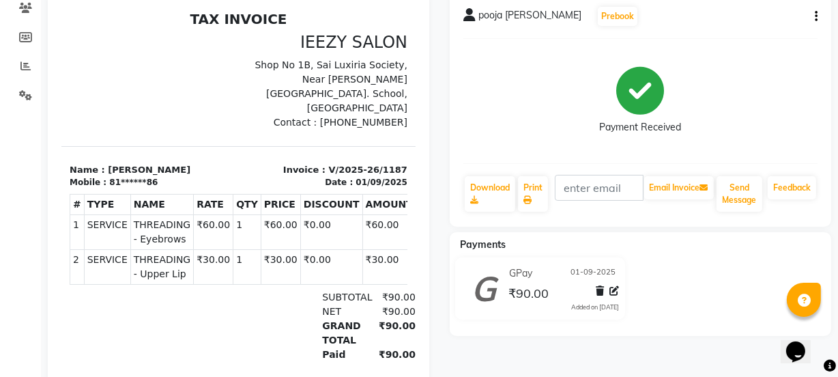
scroll to position [179, 0]
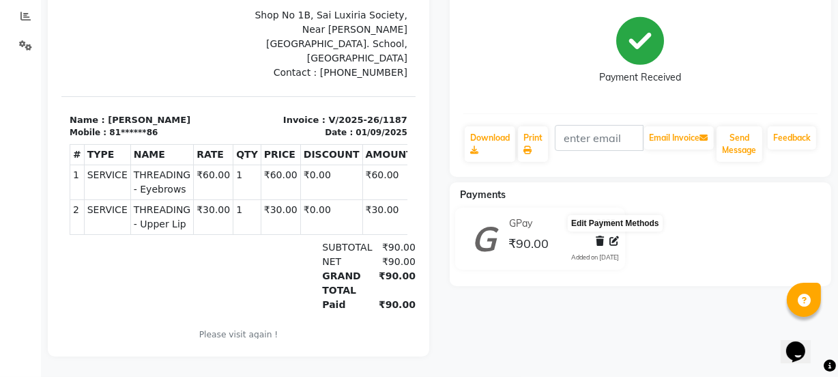
click at [618, 236] on icon at bounding box center [615, 241] width 10 height 10
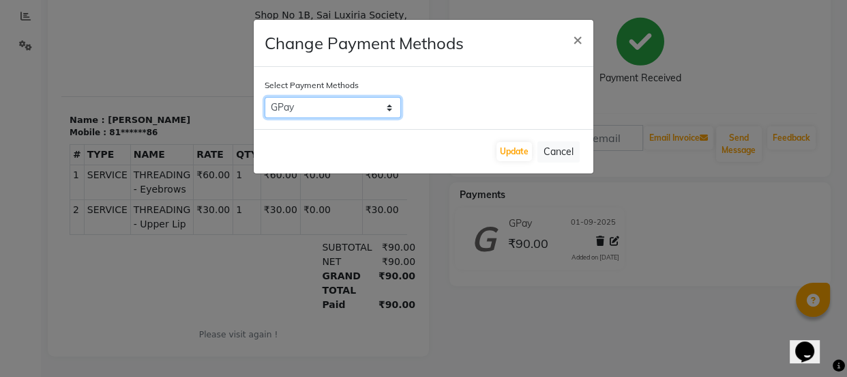
click at [394, 110] on select "CASH CARD ONLINE CUSTOM GPay PayTM PhonePe UPI NearBuy Loan BharatPay Cheque Mo…" at bounding box center [333, 107] width 136 height 21
select select "1"
click at [265, 97] on select "CASH CARD ONLINE CUSTOM GPay PayTM PhonePe UPI NearBuy Loan BharatPay Cheque Mo…" at bounding box center [333, 107] width 136 height 21
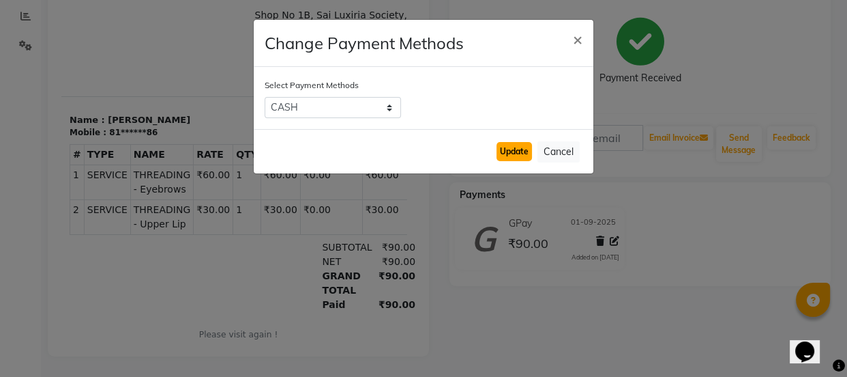
click at [515, 147] on button "Update" at bounding box center [514, 151] width 35 height 19
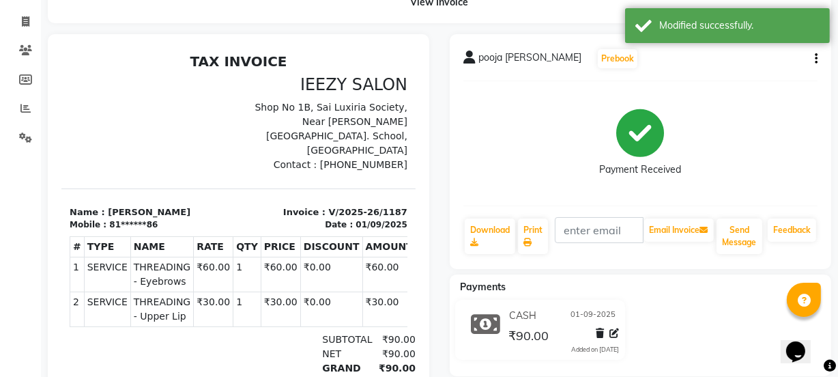
scroll to position [0, 0]
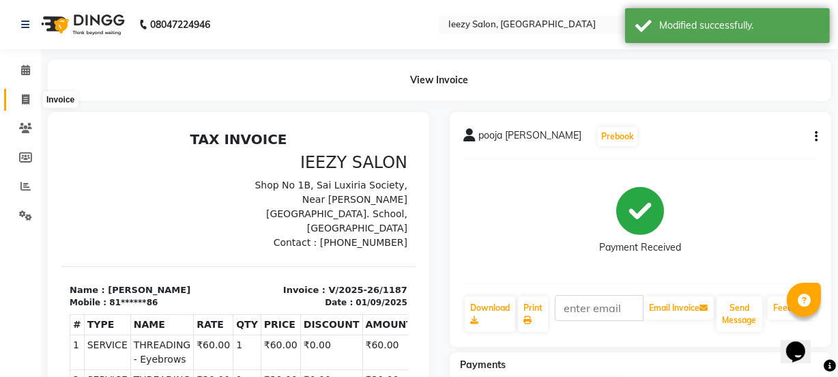
click at [31, 102] on span at bounding box center [26, 100] width 24 height 16
select select "service"
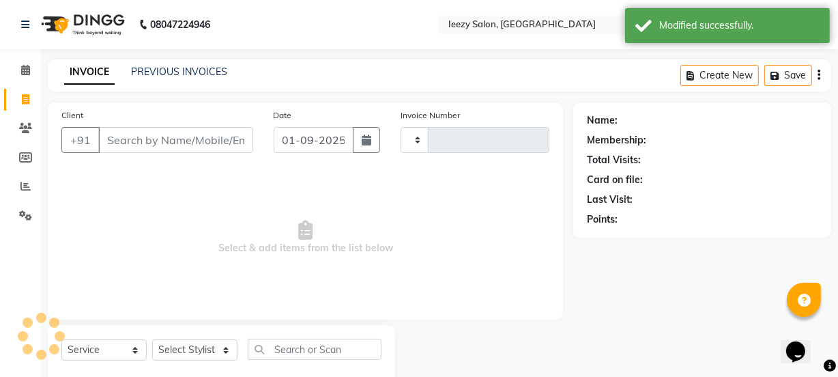
scroll to position [34, 0]
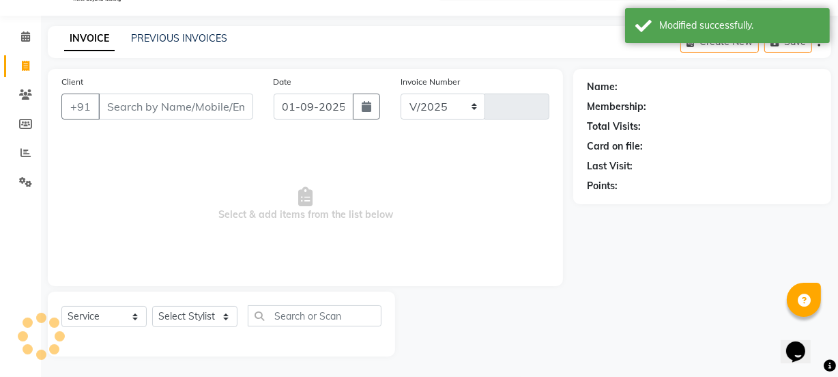
select select "5982"
type input "1190"
click at [156, 38] on link "PREVIOUS INVOICES" at bounding box center [179, 38] width 96 height 12
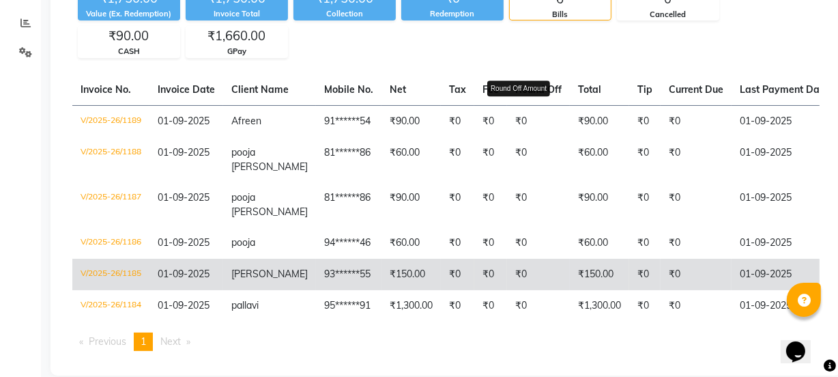
scroll to position [164, 0]
